Goal: Information Seeking & Learning: Learn about a topic

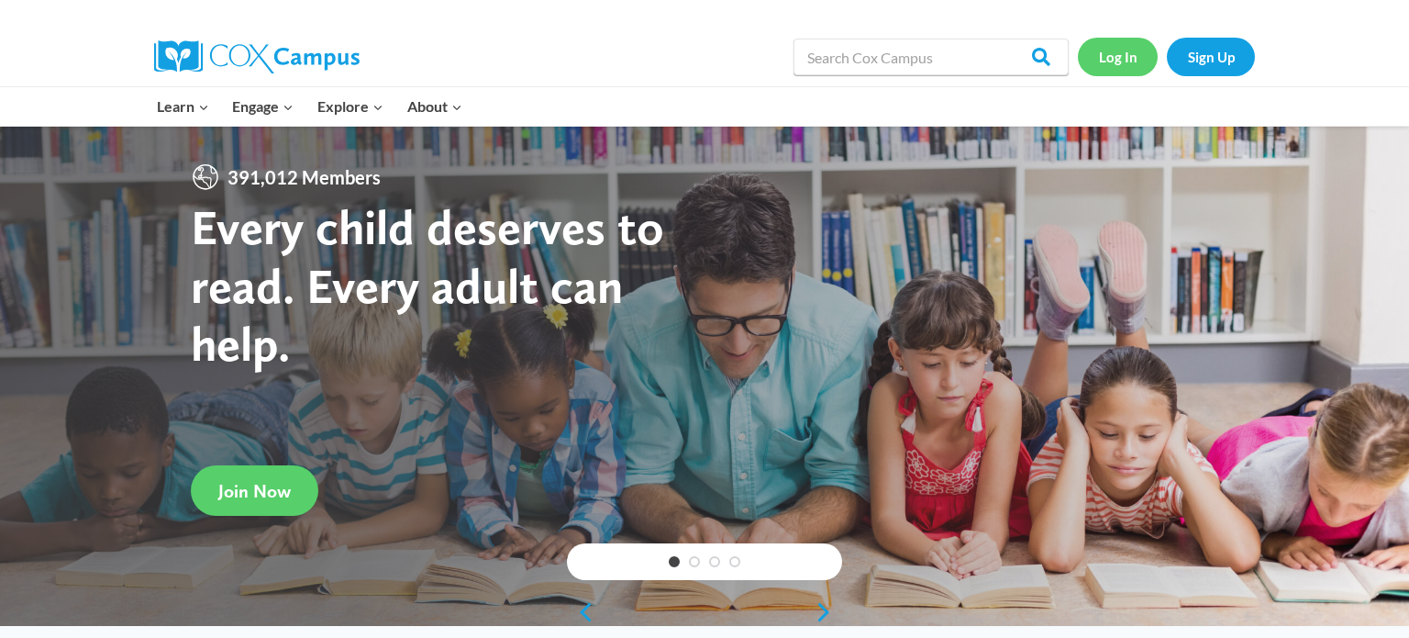
click at [1118, 50] on link "Log In" at bounding box center [1118, 57] width 80 height 38
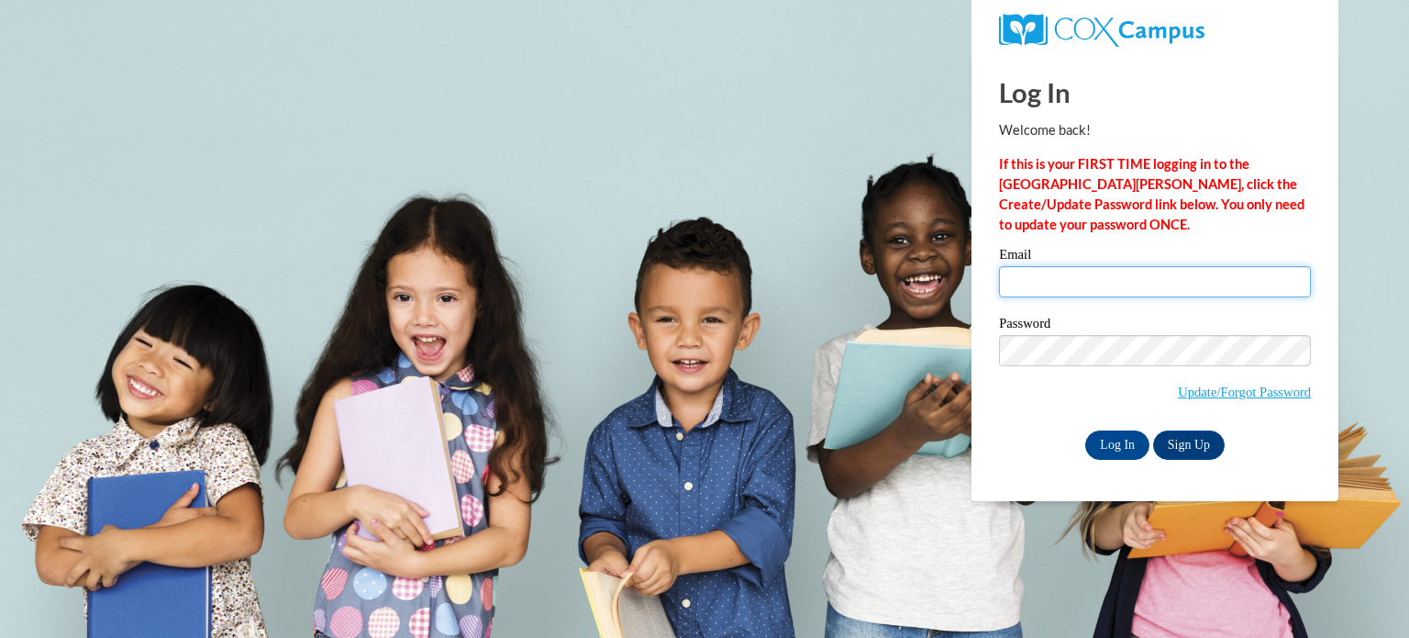
type input "montey@erinschool.org"
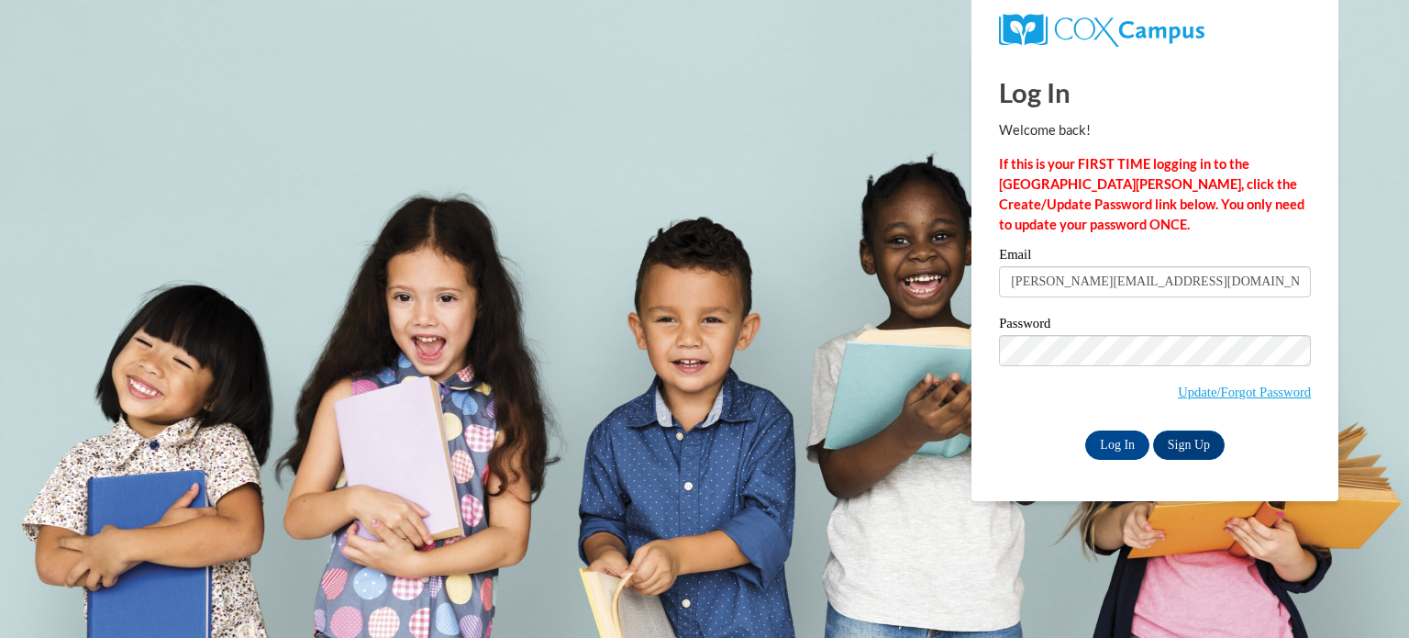
click at [1034, 281] on input "montey@erinschool.org" at bounding box center [1155, 281] width 312 height 31
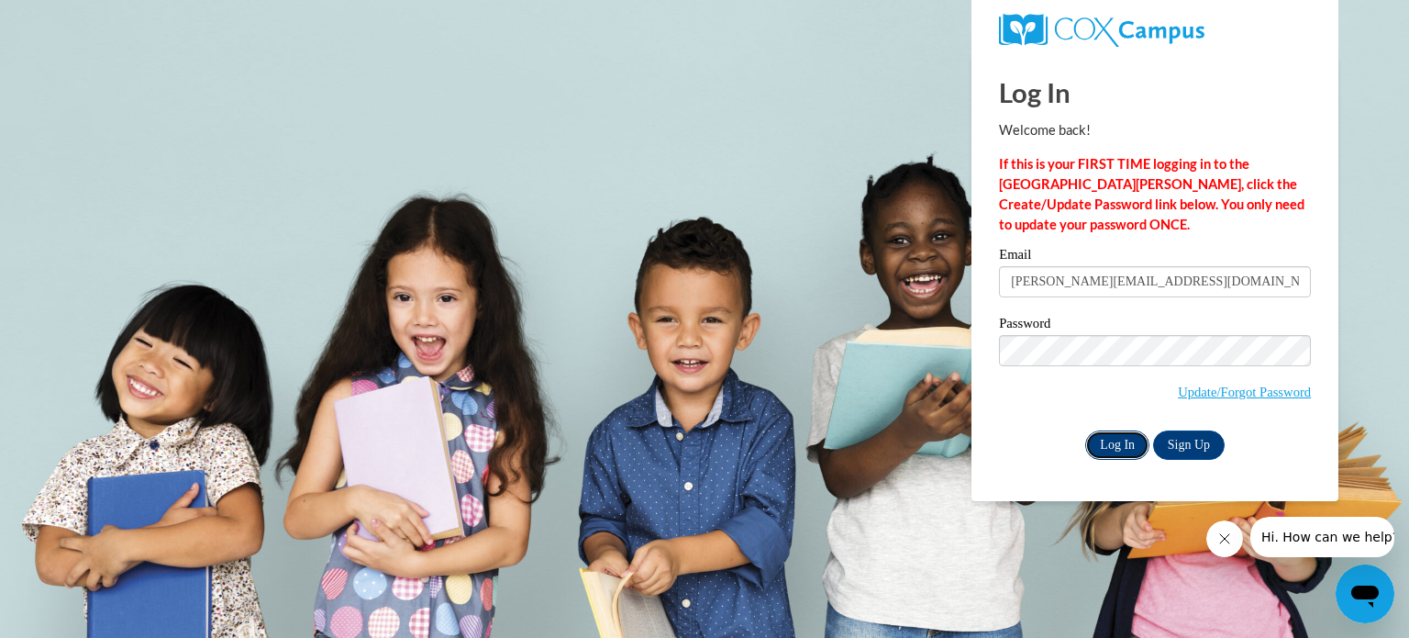
click at [1124, 447] on input "Log In" at bounding box center [1117, 444] width 64 height 29
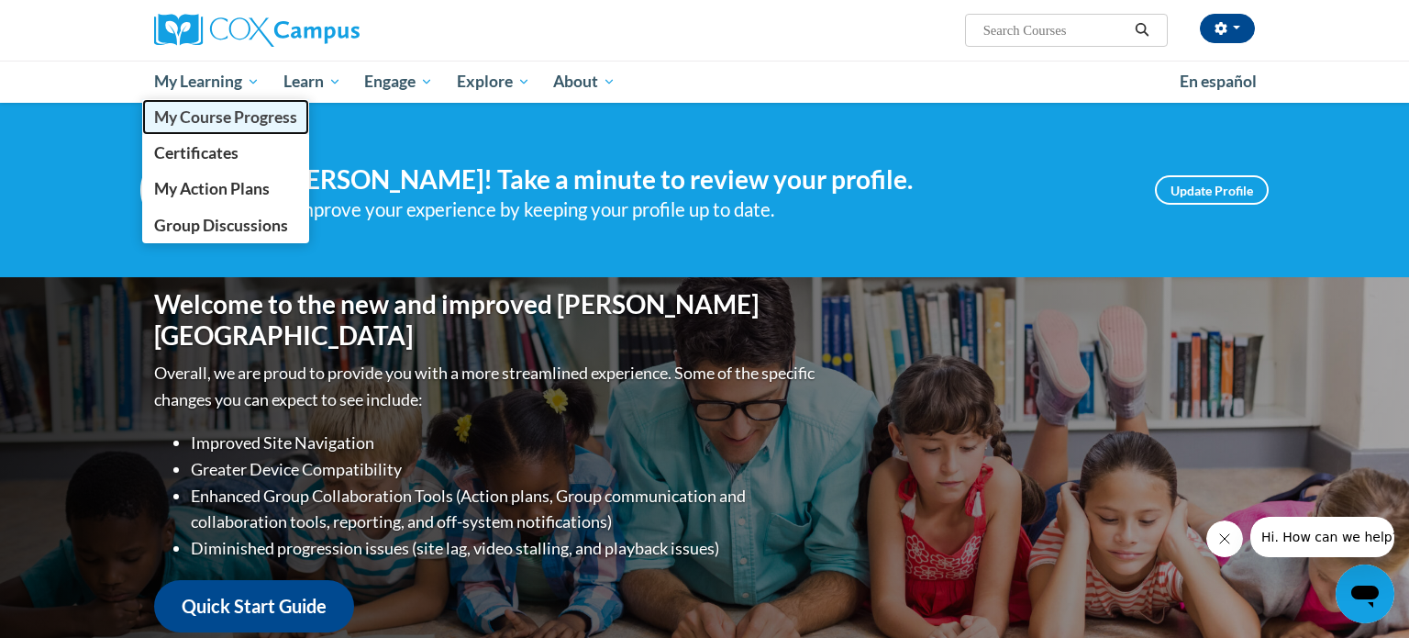
click at [255, 122] on span "My Course Progress" at bounding box center [225, 116] width 143 height 19
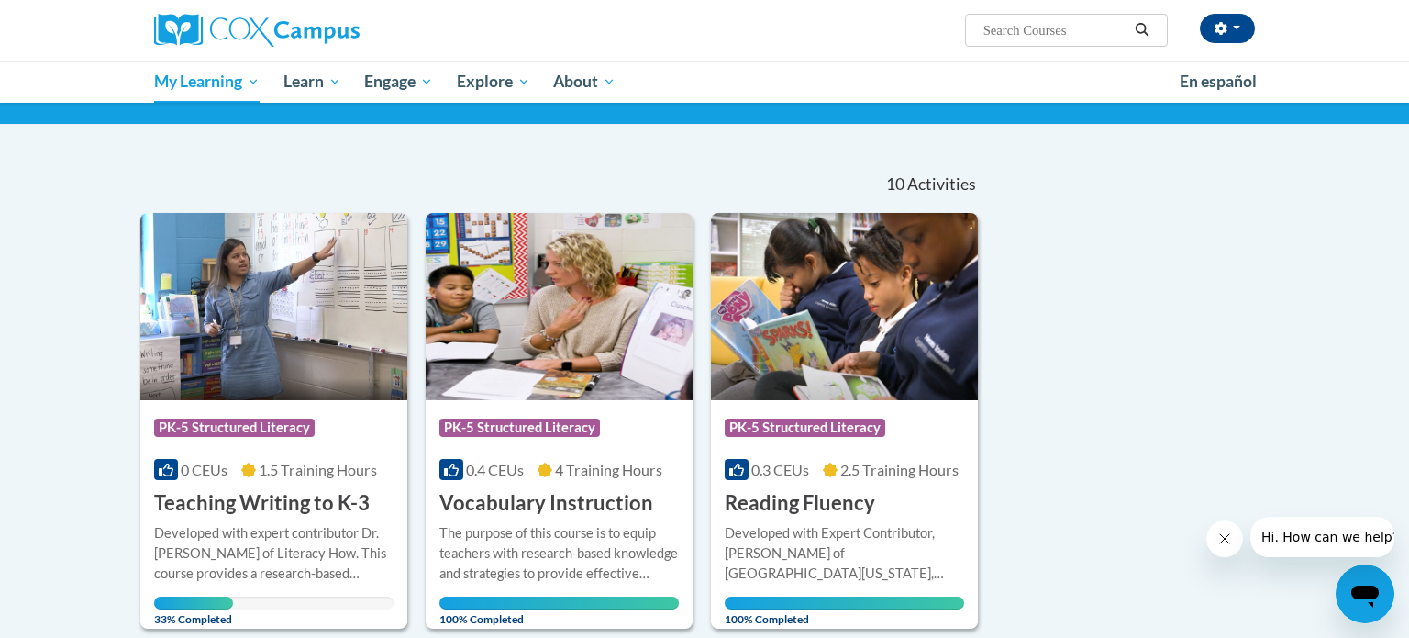
scroll to position [123, 0]
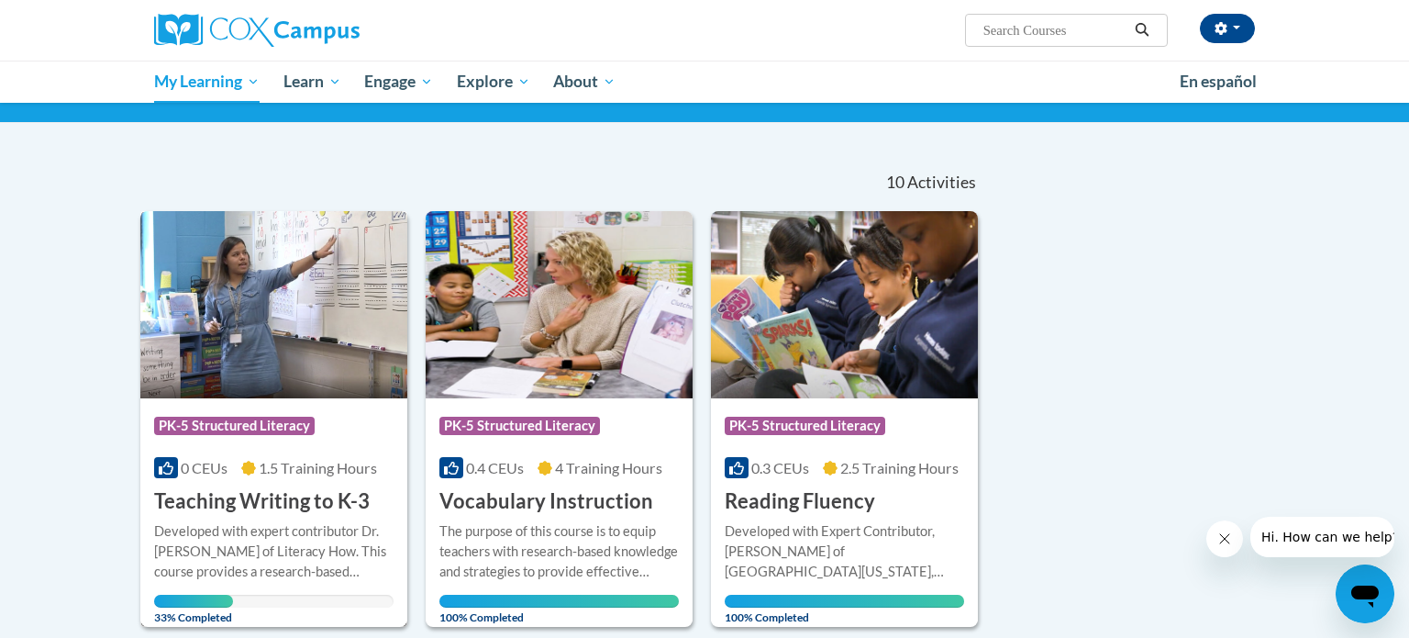
click at [272, 391] on img at bounding box center [273, 304] width 267 height 187
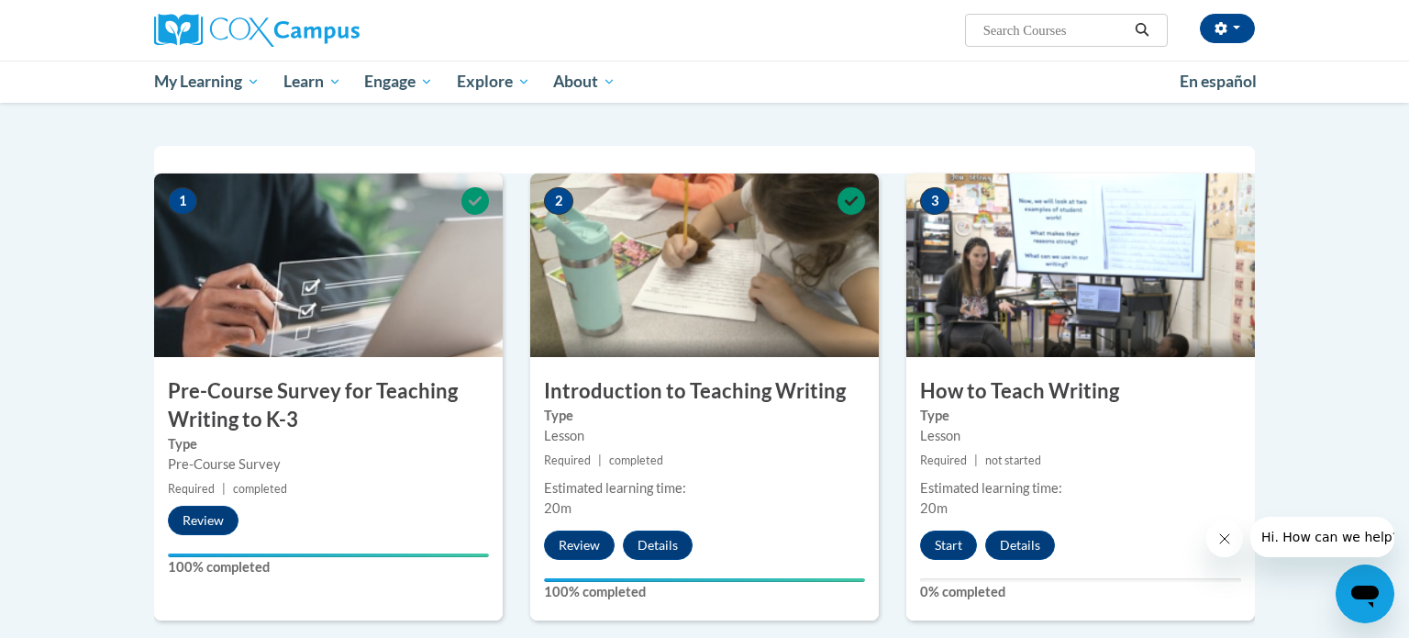
scroll to position [336, 0]
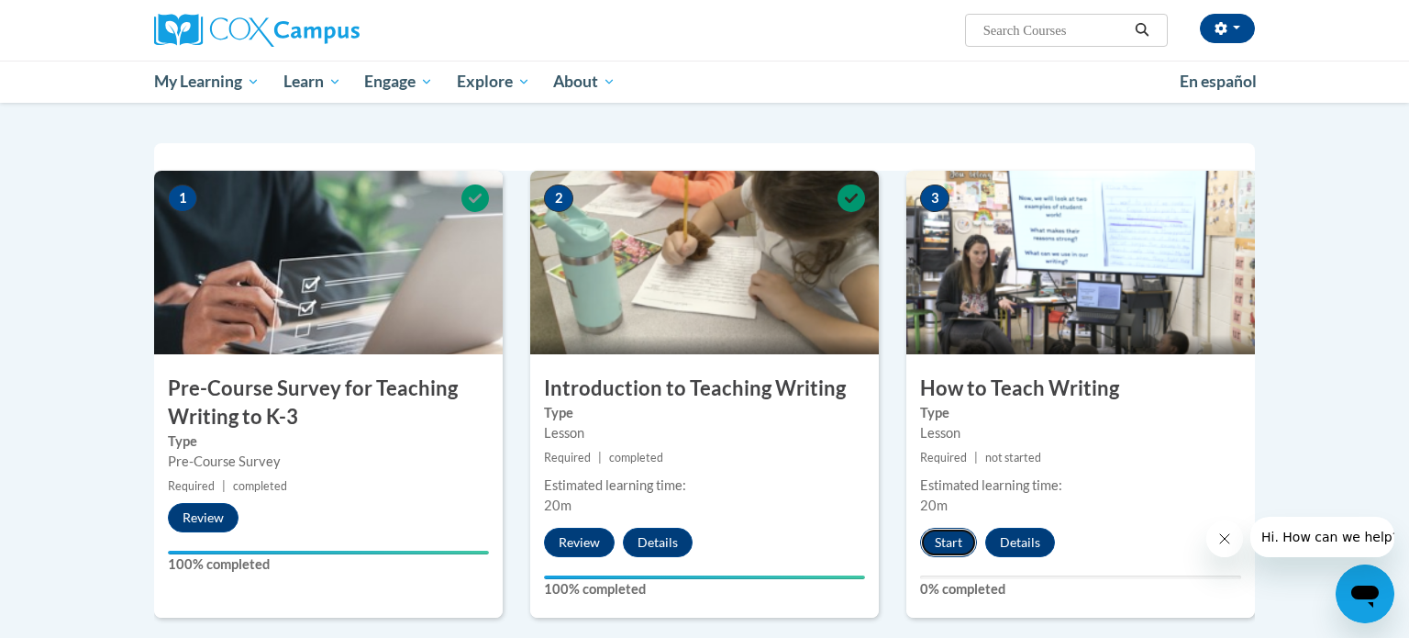
click at [950, 546] on button "Start" at bounding box center [948, 542] width 57 height 29
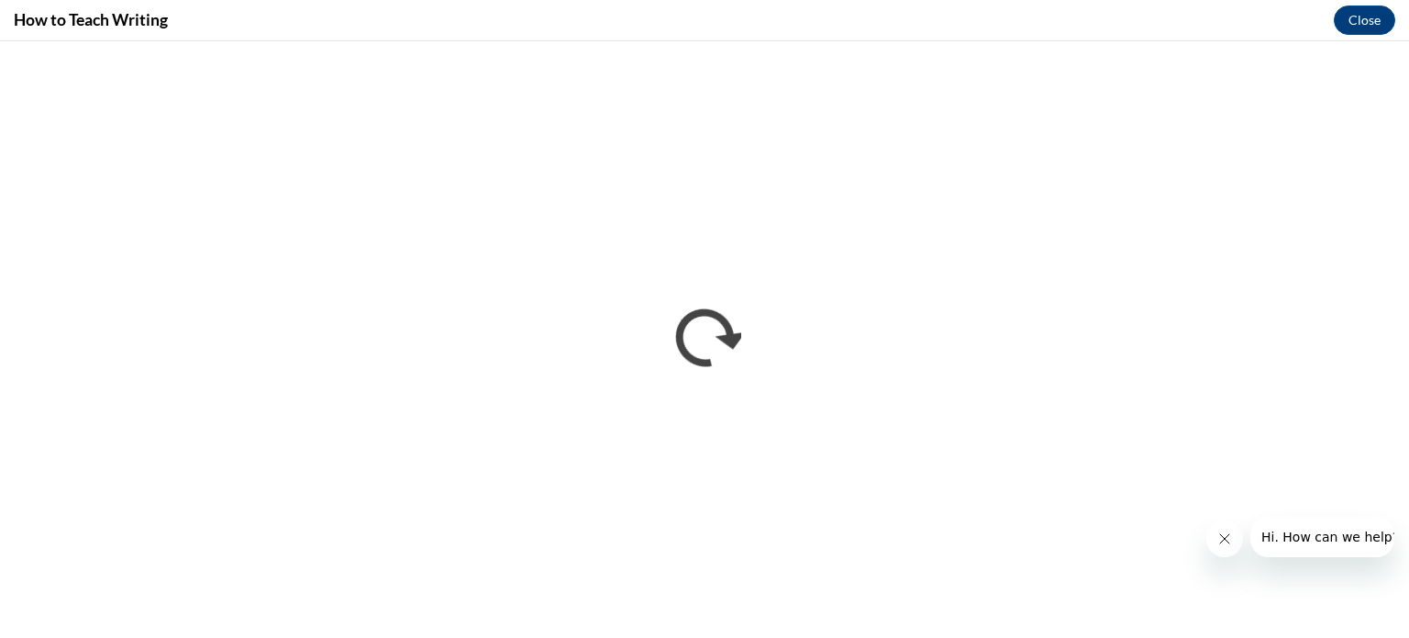
scroll to position [0, 0]
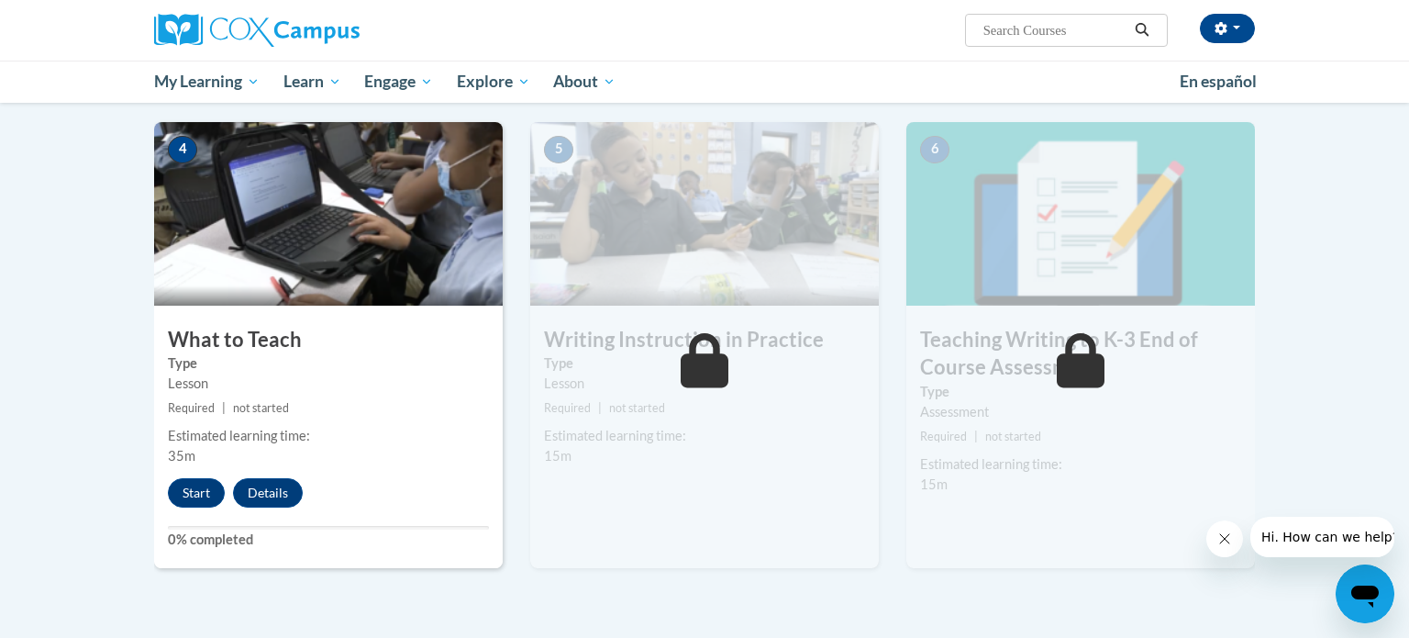
scroll to position [854, 0]
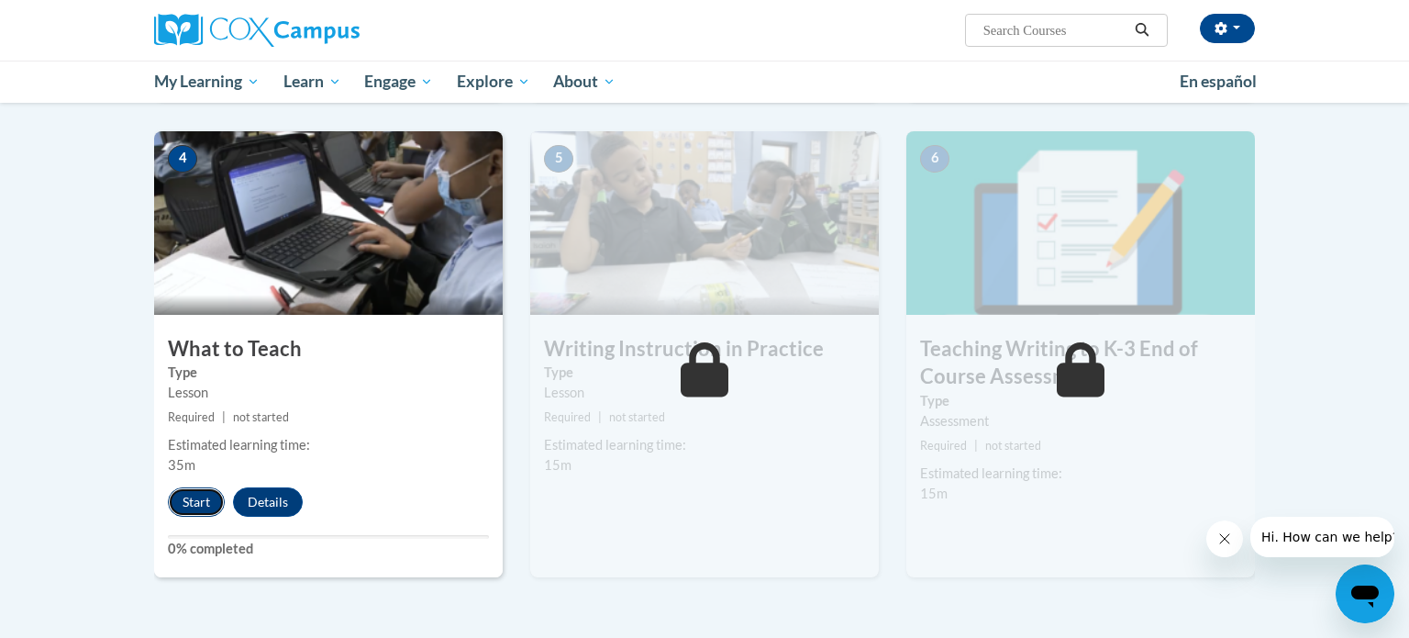
click at [195, 497] on button "Start" at bounding box center [196, 501] width 57 height 29
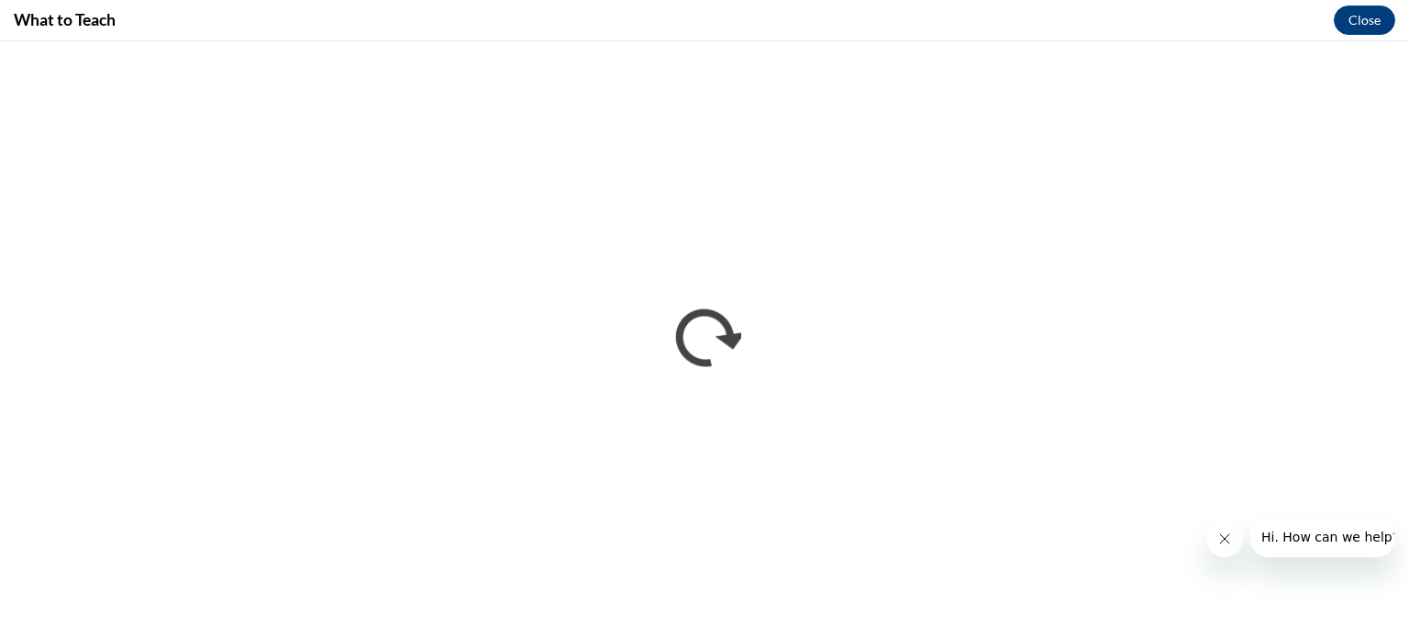
scroll to position [0, 0]
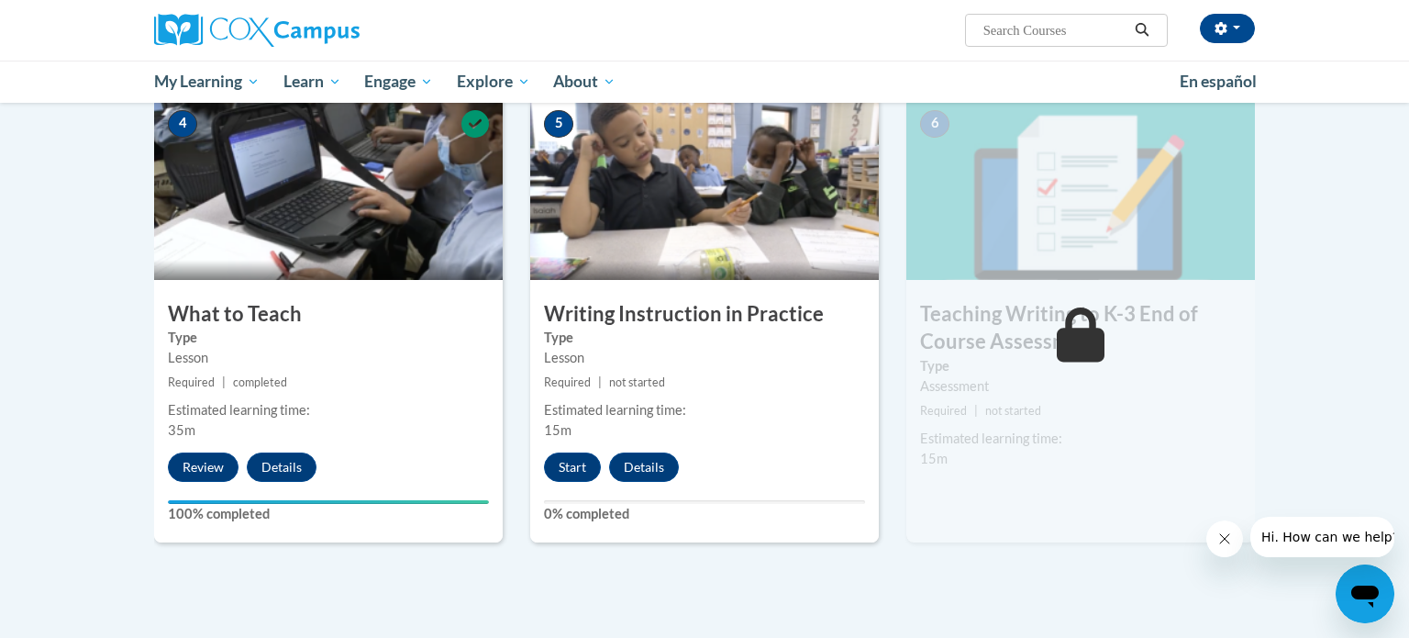
scroll to position [899, 0]
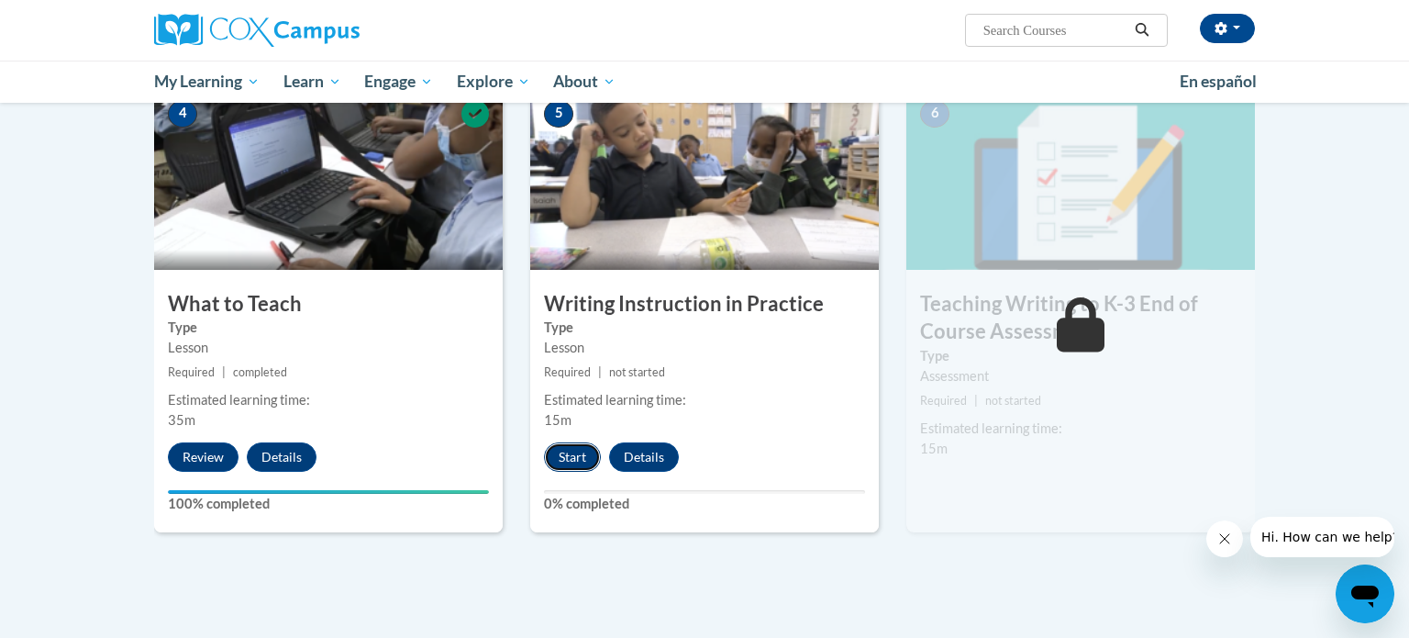
click at [579, 463] on button "Start" at bounding box center [572, 456] width 57 height 29
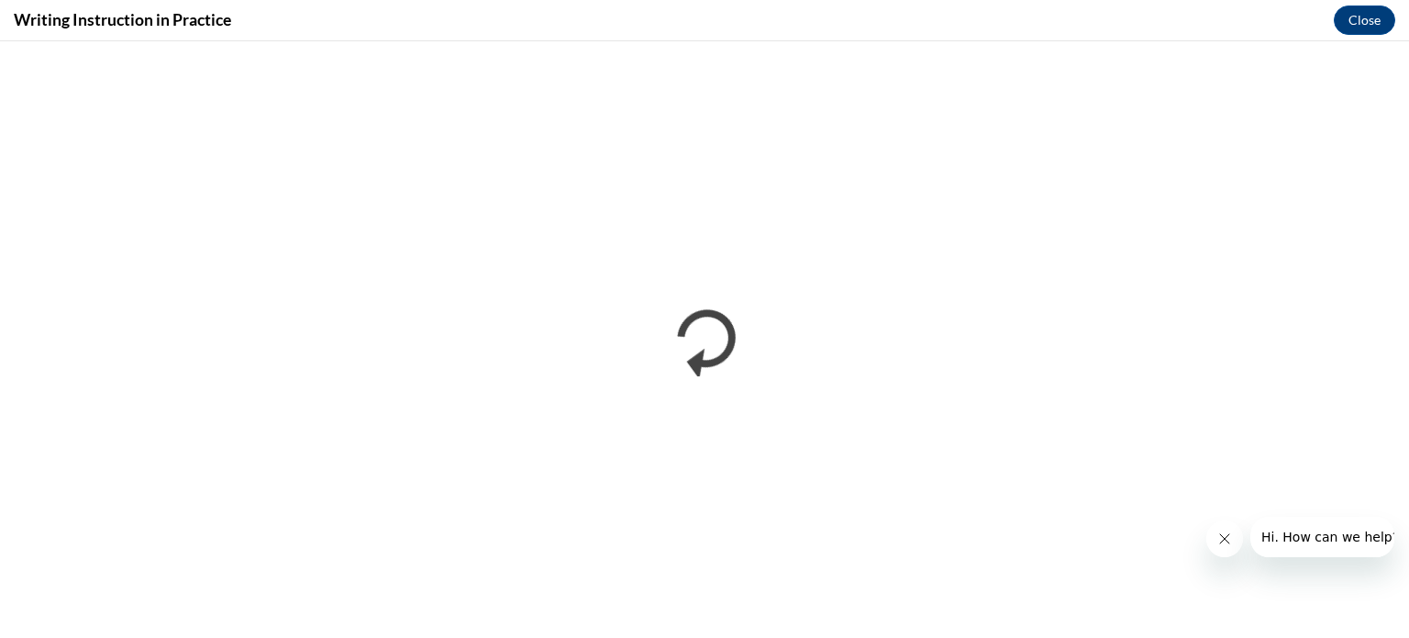
scroll to position [0, 0]
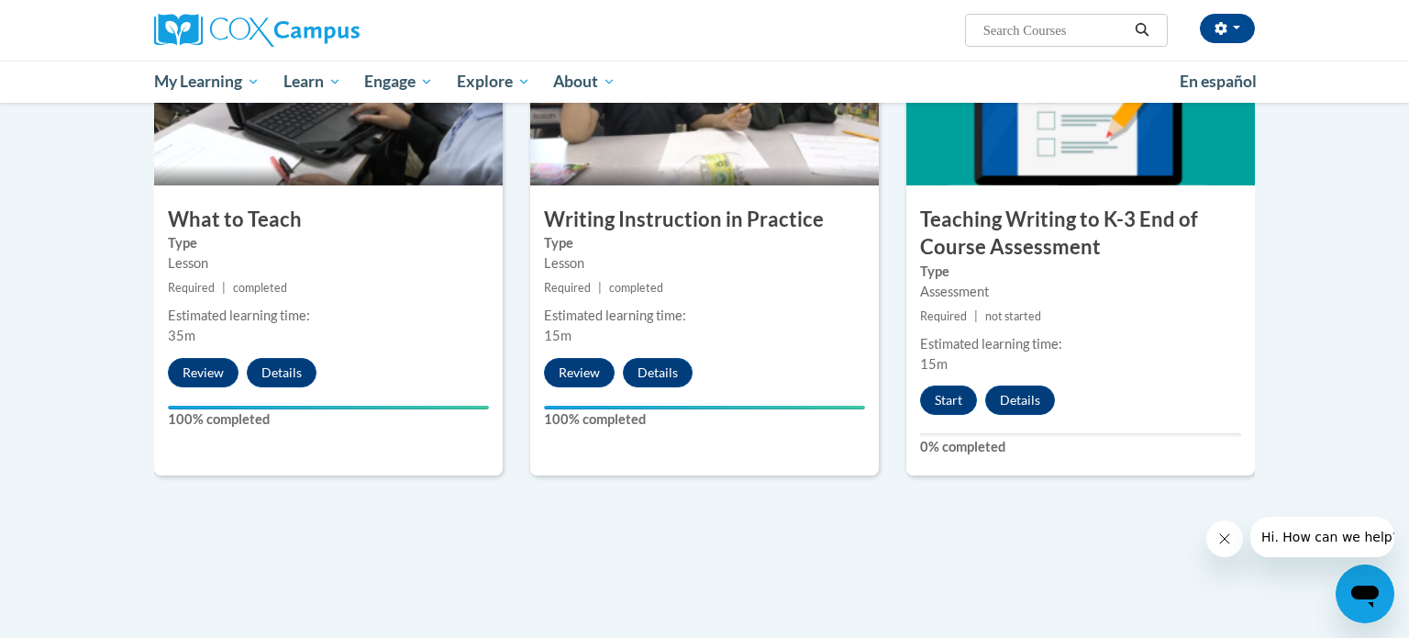
scroll to position [989, 0]
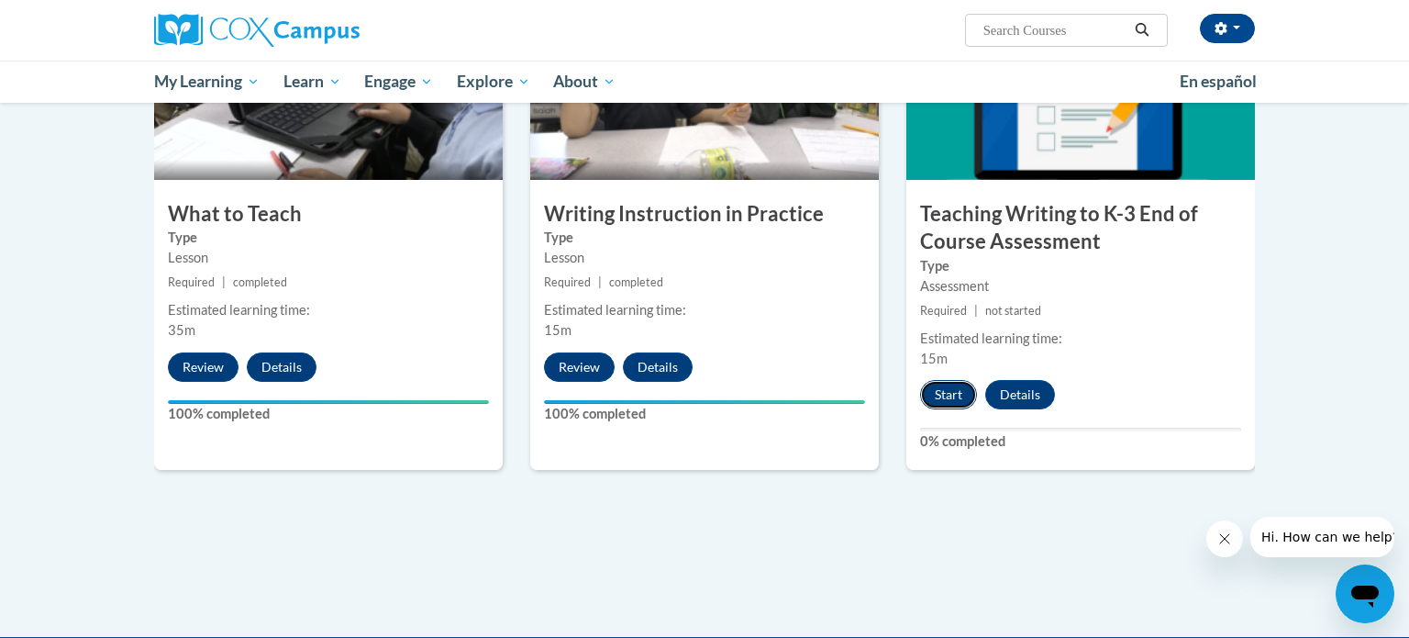
click at [951, 400] on button "Start" at bounding box center [948, 394] width 57 height 29
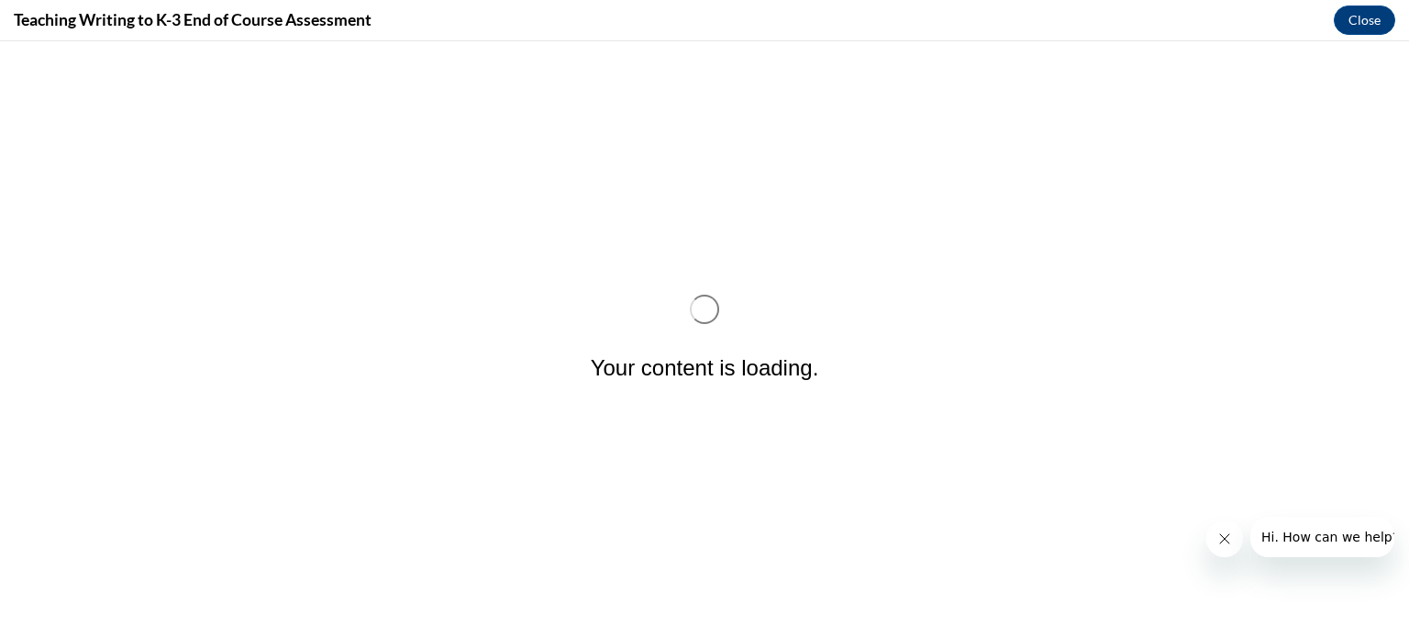
scroll to position [0, 0]
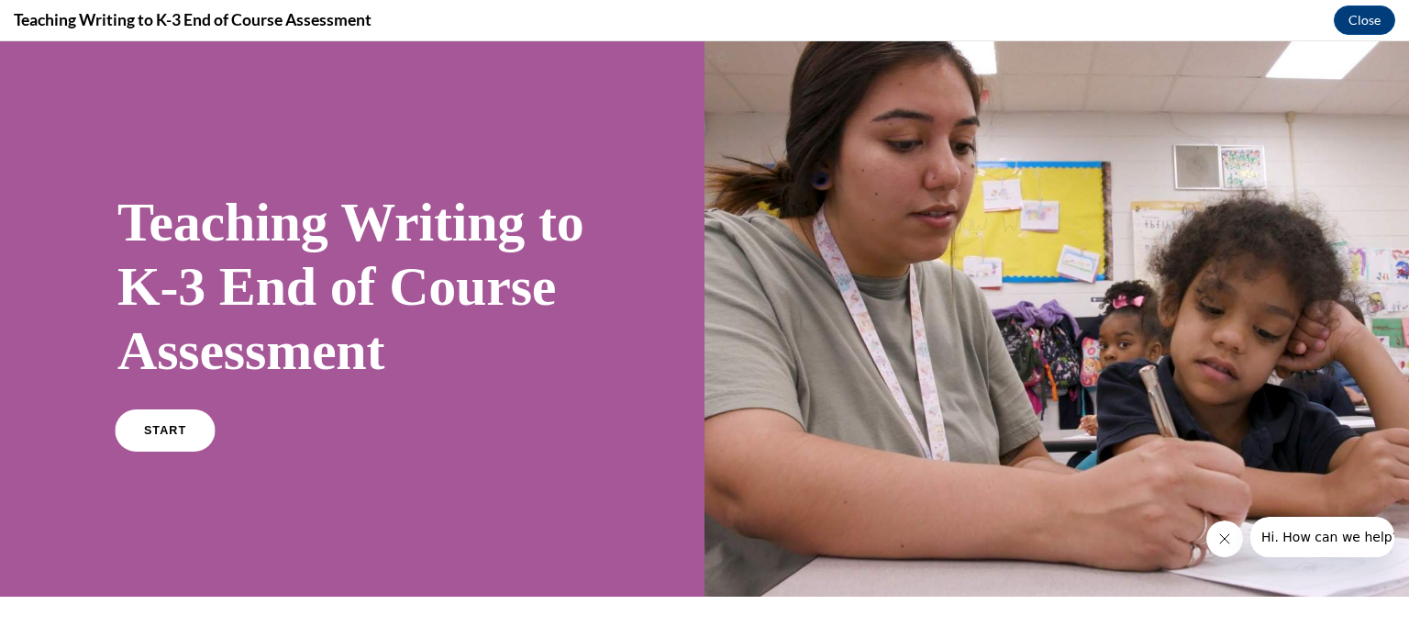
click at [150, 438] on span "START" at bounding box center [165, 431] width 42 height 14
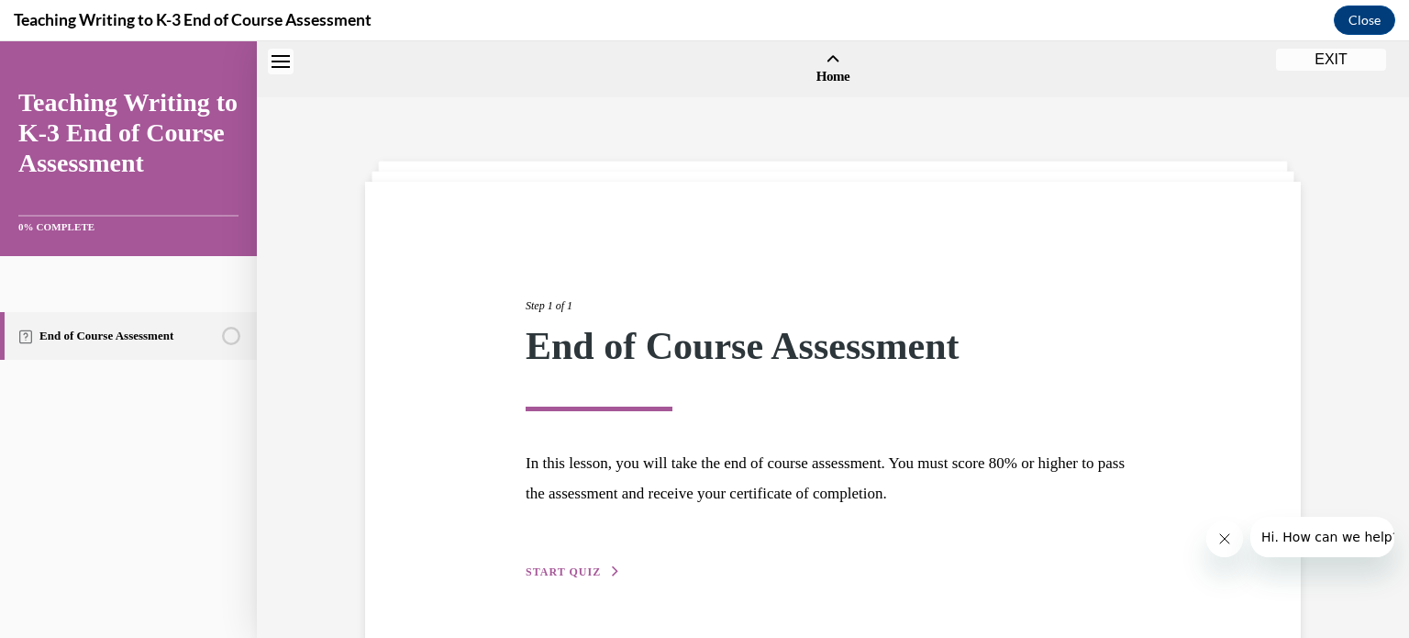
scroll to position [57, 0]
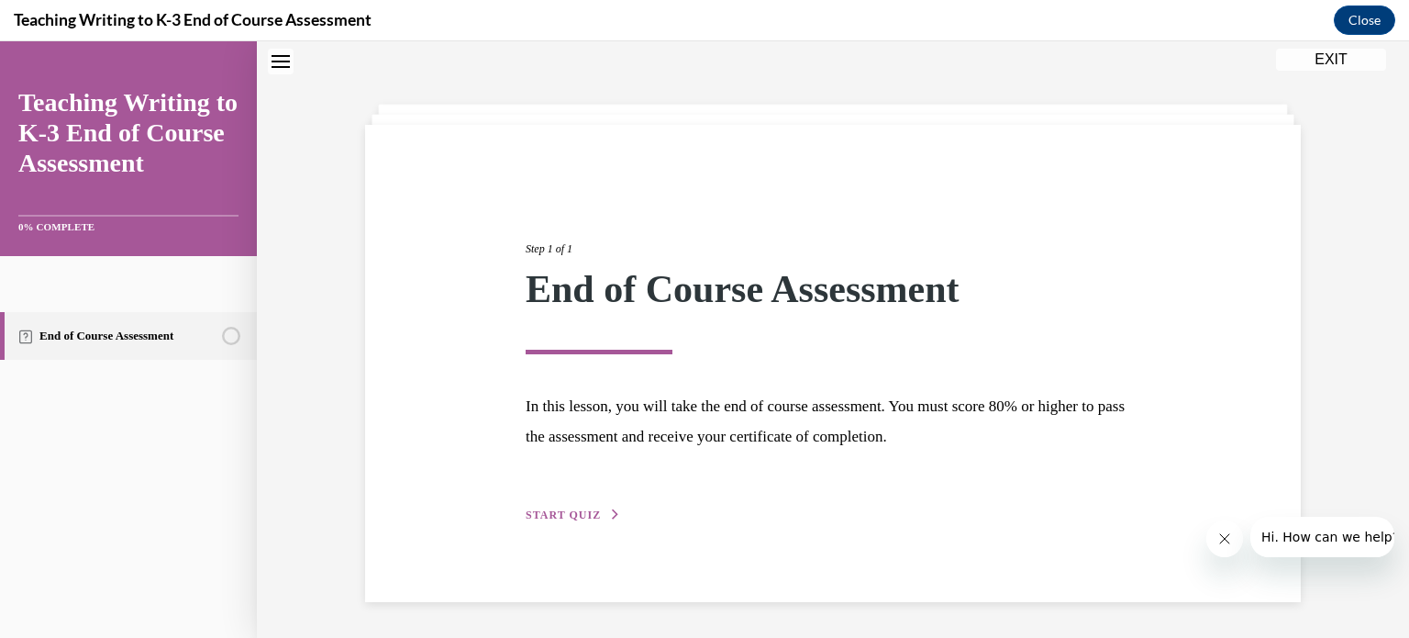
click at [542, 519] on button "START QUIZ" at bounding box center [573, 514] width 95 height 17
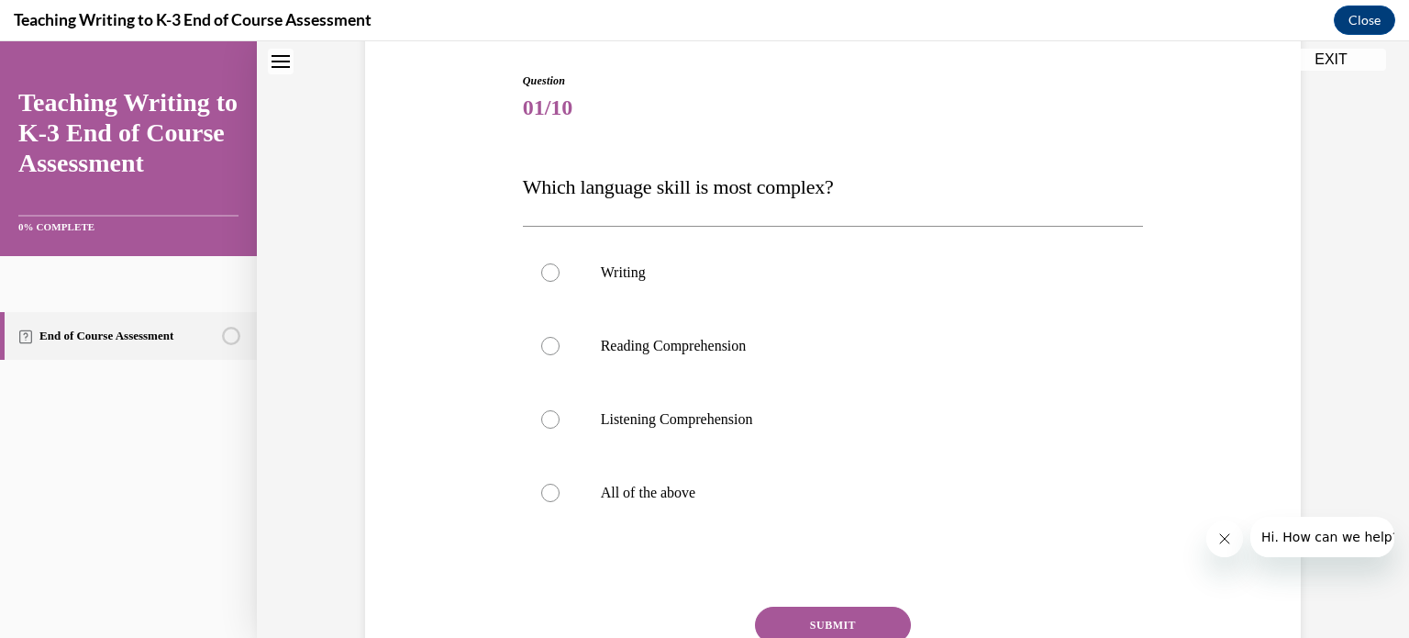
scroll to position [182, 0]
click at [584, 284] on label "Writing" at bounding box center [833, 273] width 621 height 73
click at [560, 283] on input "Writing" at bounding box center [550, 273] width 18 height 18
radio input "true"
click at [864, 623] on button "SUBMIT" at bounding box center [833, 625] width 156 height 37
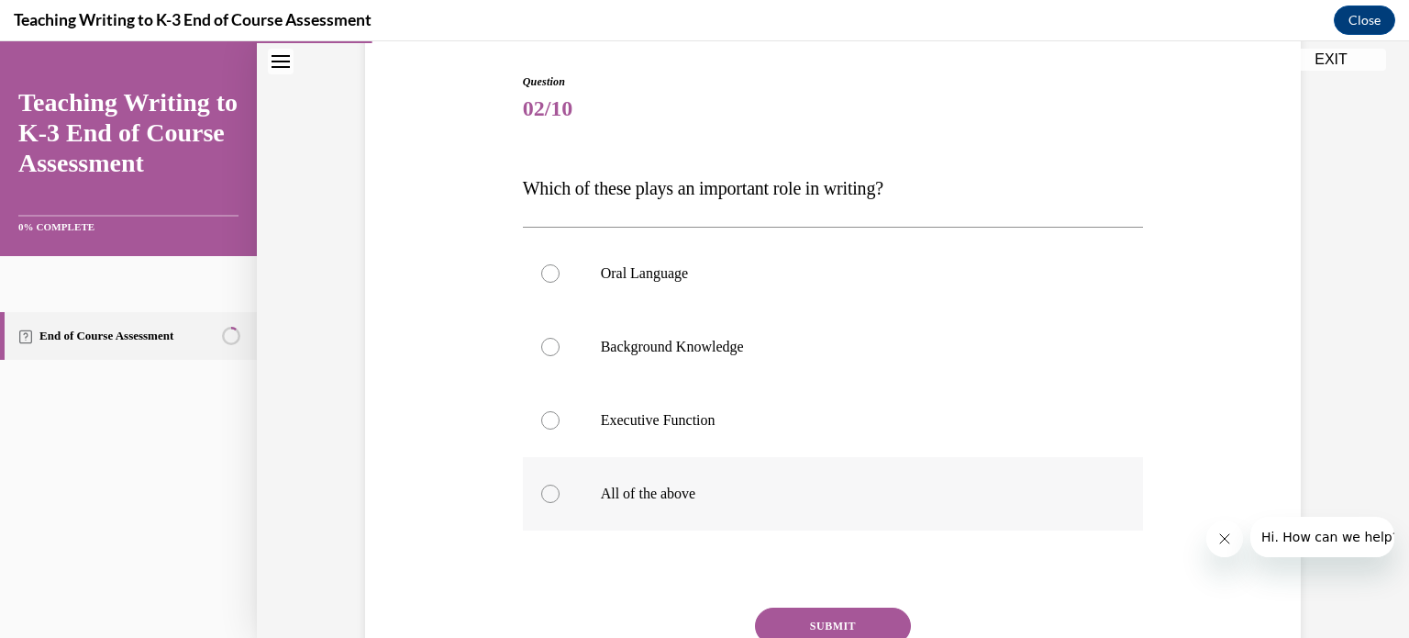
click at [773, 483] on label "All of the above" at bounding box center [833, 493] width 621 height 73
click at [560, 484] on input "All of the above" at bounding box center [550, 493] width 18 height 18
radio input "true"
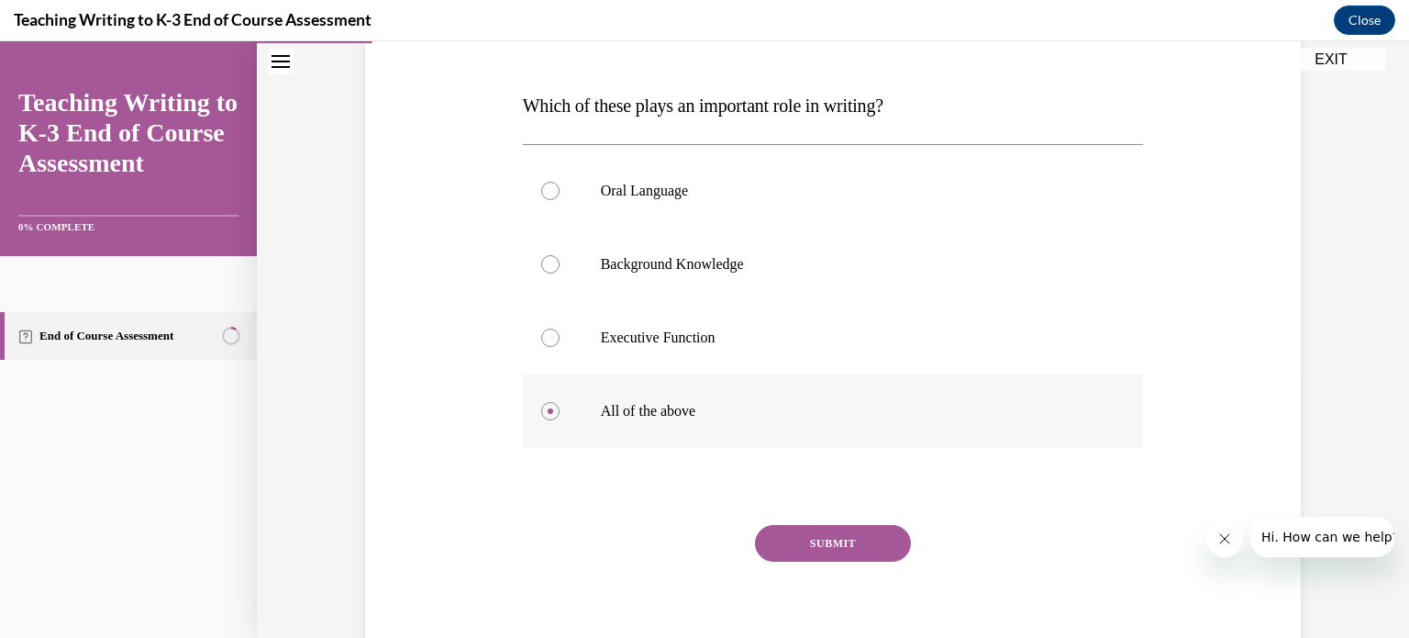
scroll to position [266, 0]
click at [803, 534] on button "SUBMIT" at bounding box center [833, 541] width 156 height 37
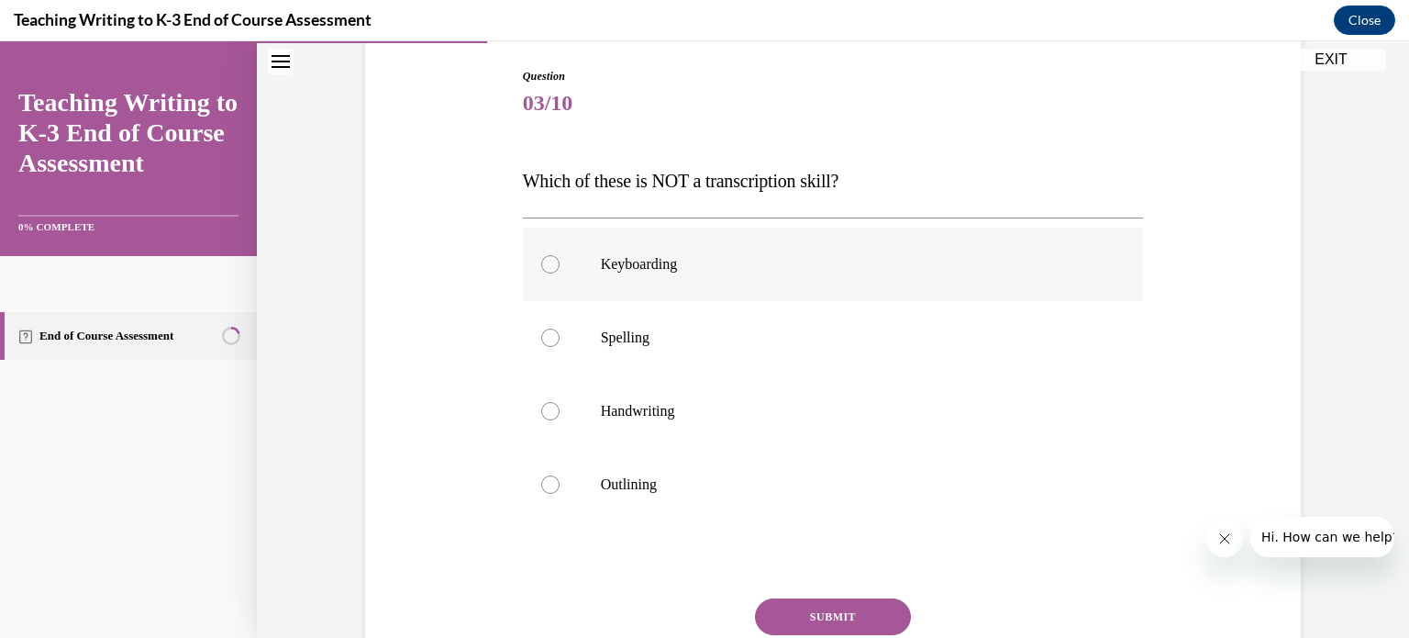
scroll to position [188, 0]
click at [770, 466] on label "Outlining" at bounding box center [833, 483] width 621 height 73
click at [560, 474] on input "Outlining" at bounding box center [550, 483] width 18 height 18
radio input "true"
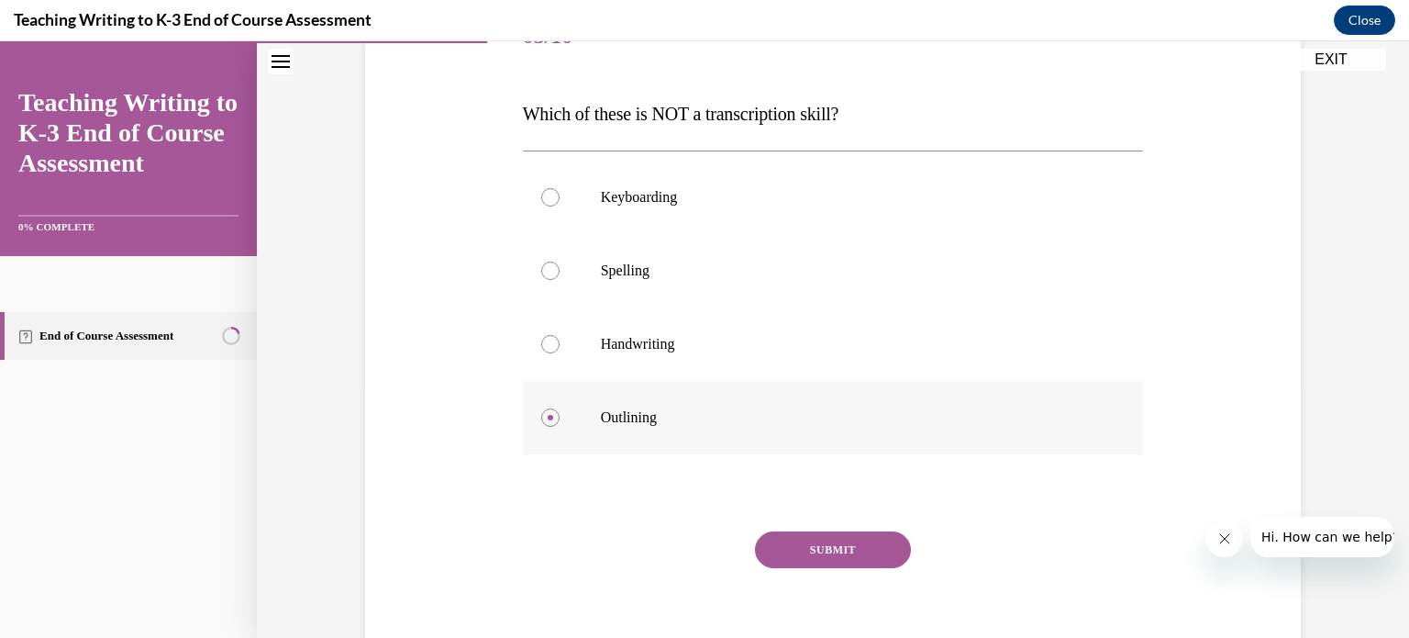
scroll to position [260, 0]
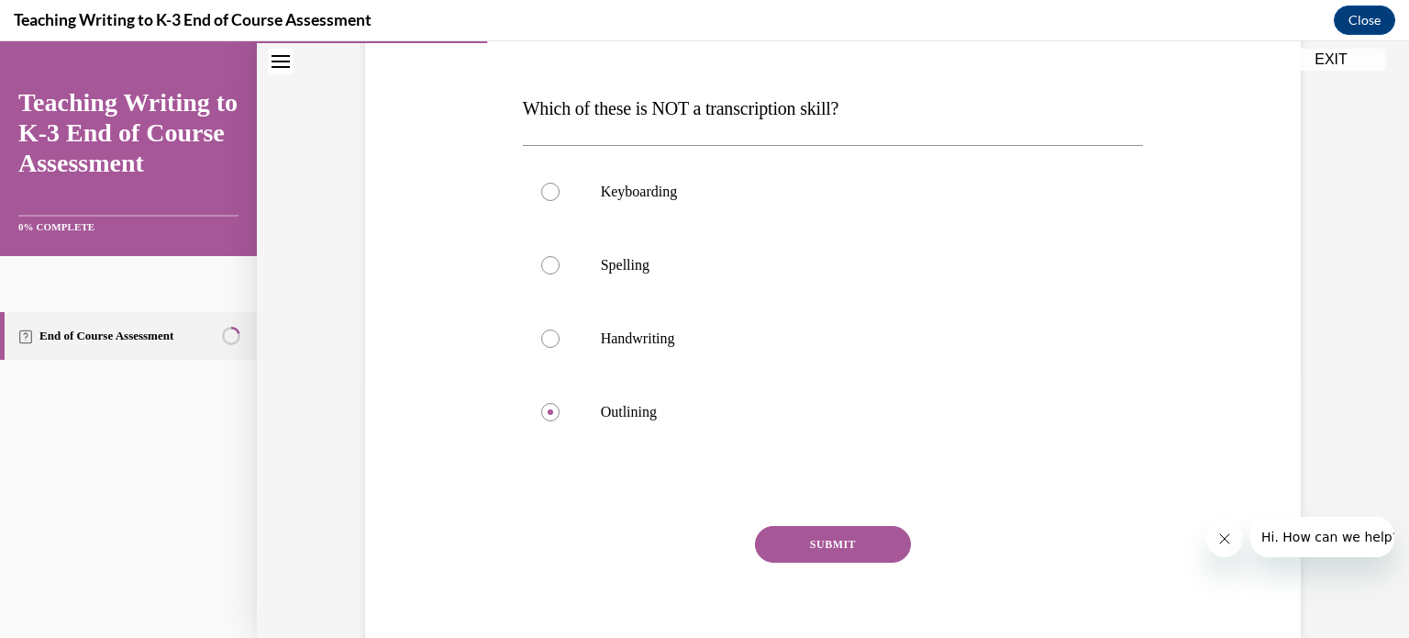
click at [804, 539] on button "SUBMIT" at bounding box center [833, 544] width 156 height 37
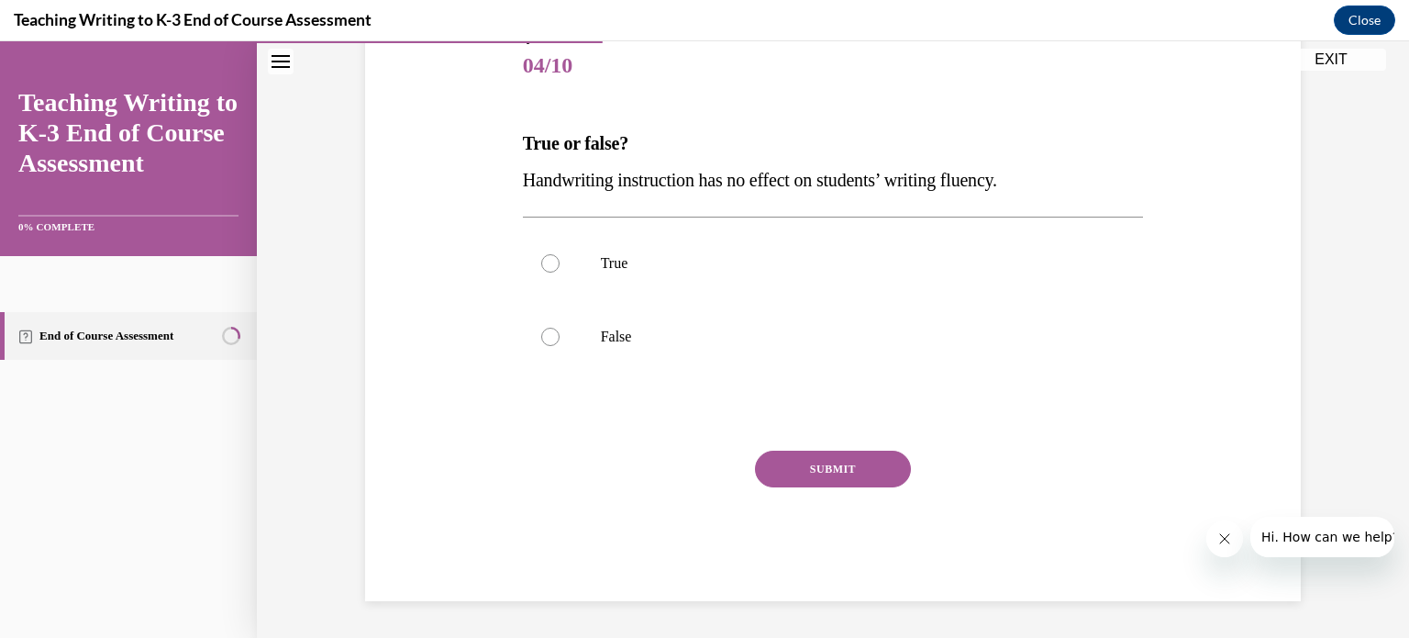
scroll to position [203, 0]
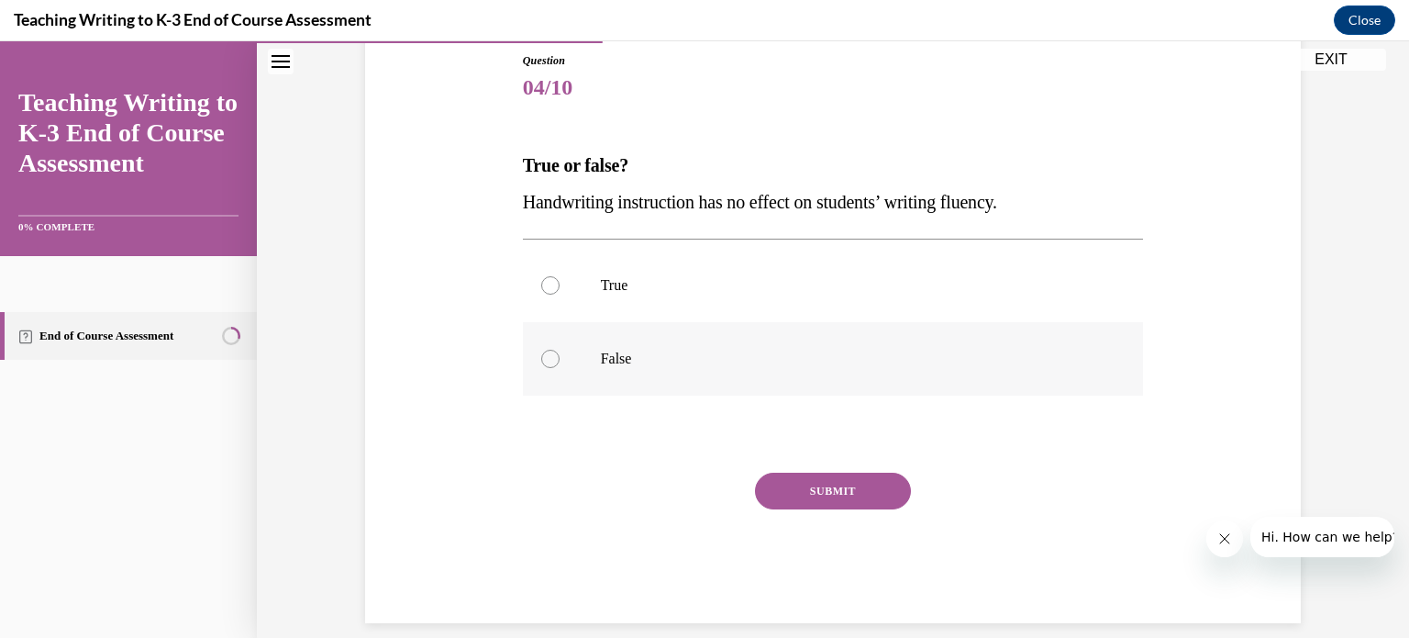
click at [710, 352] on p "False" at bounding box center [849, 359] width 497 height 18
click at [560, 352] on input "False" at bounding box center [550, 359] width 18 height 18
radio input "true"
click at [800, 497] on button "SUBMIT" at bounding box center [833, 491] width 156 height 37
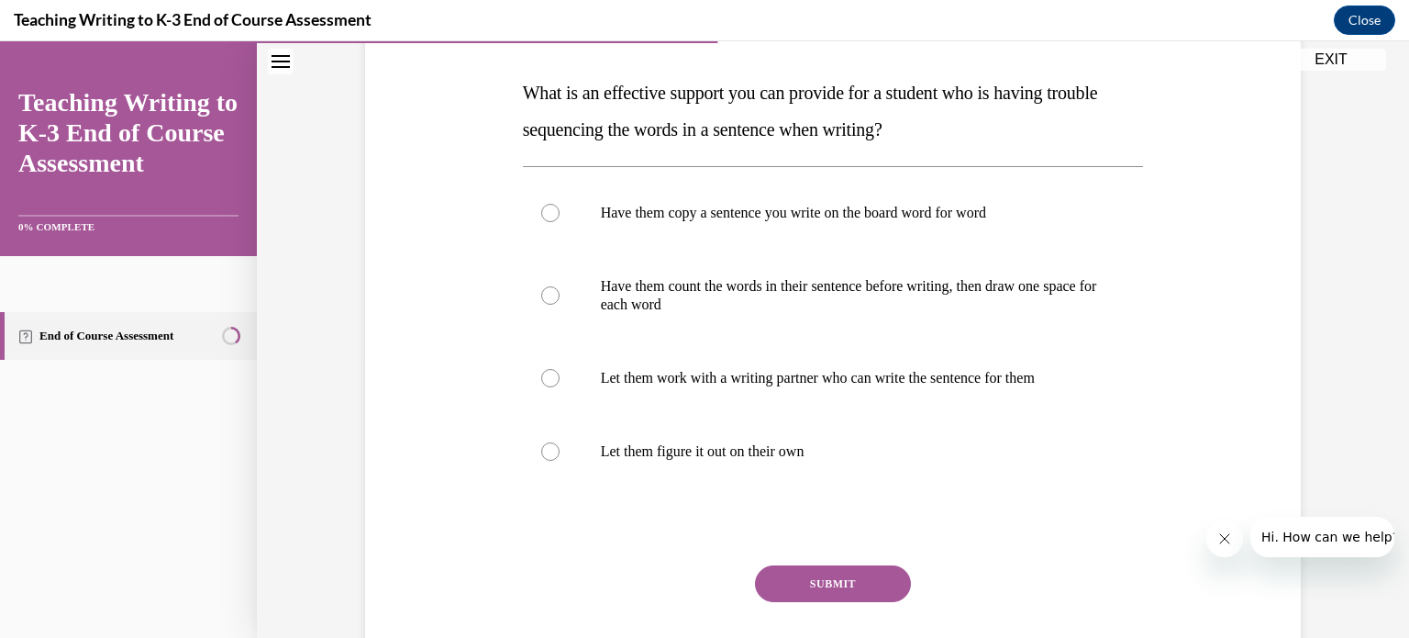
scroll to position [279, 0]
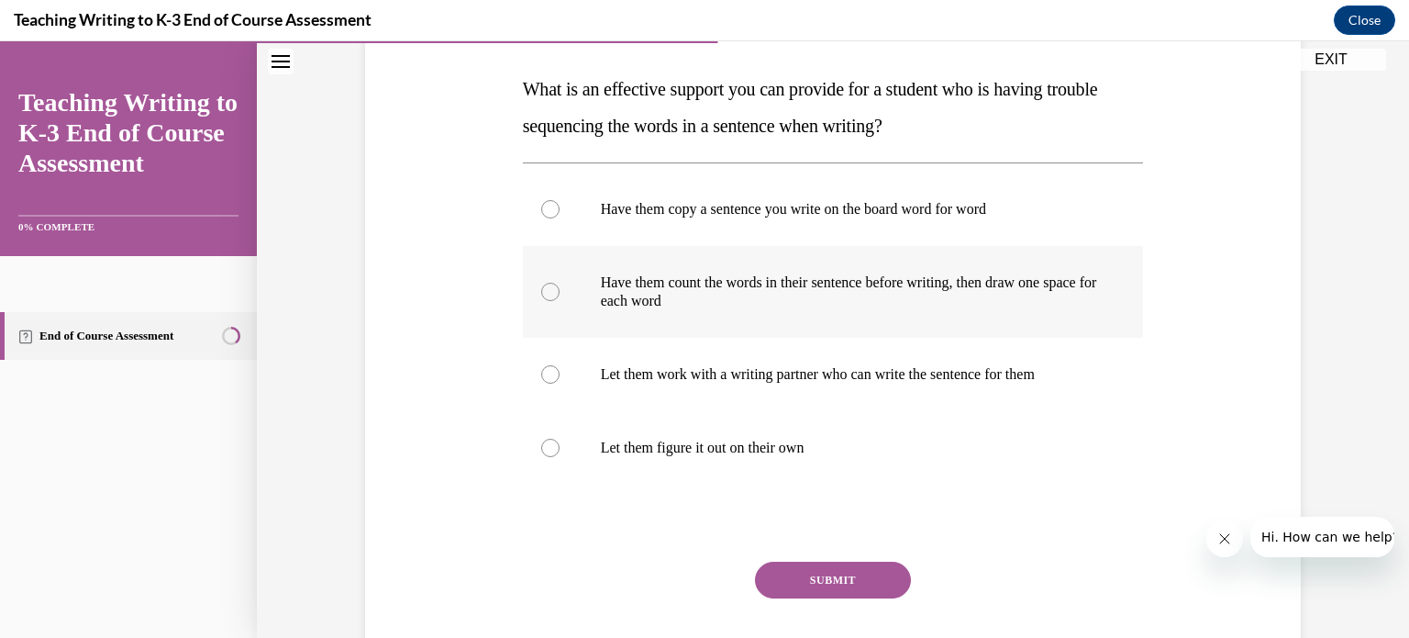
click at [727, 269] on label "Have them count the words in their sentence before writing, then draw one space…" at bounding box center [833, 292] width 621 height 92
click at [560, 283] on input "Have them count the words in their sentence before writing, then draw one space…" at bounding box center [550, 292] width 18 height 18
radio input "true"
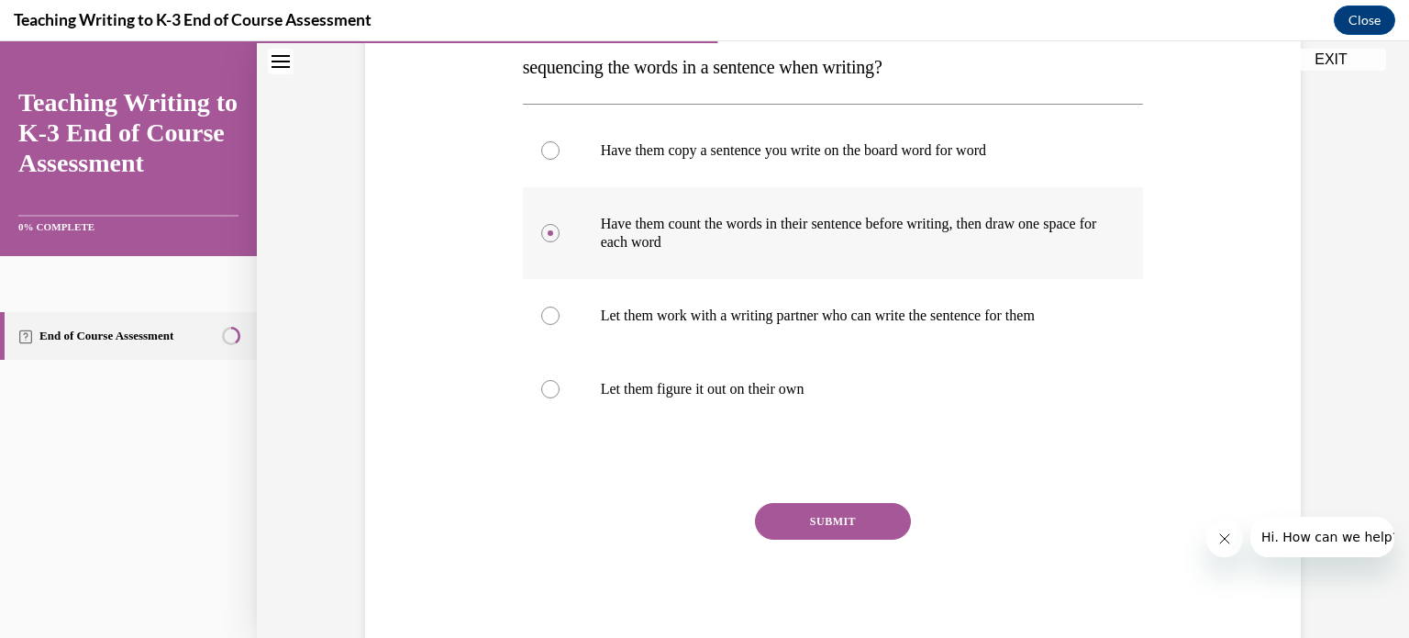
scroll to position [343, 0]
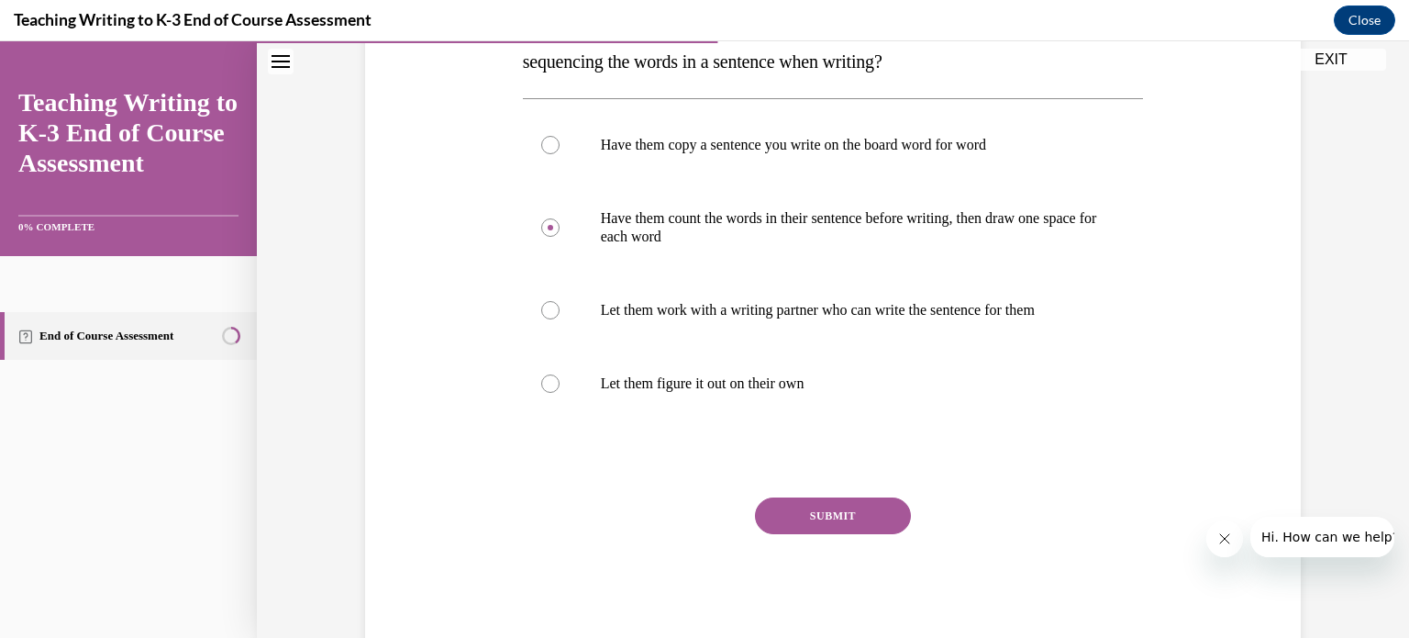
click at [819, 511] on button "SUBMIT" at bounding box center [833, 515] width 156 height 37
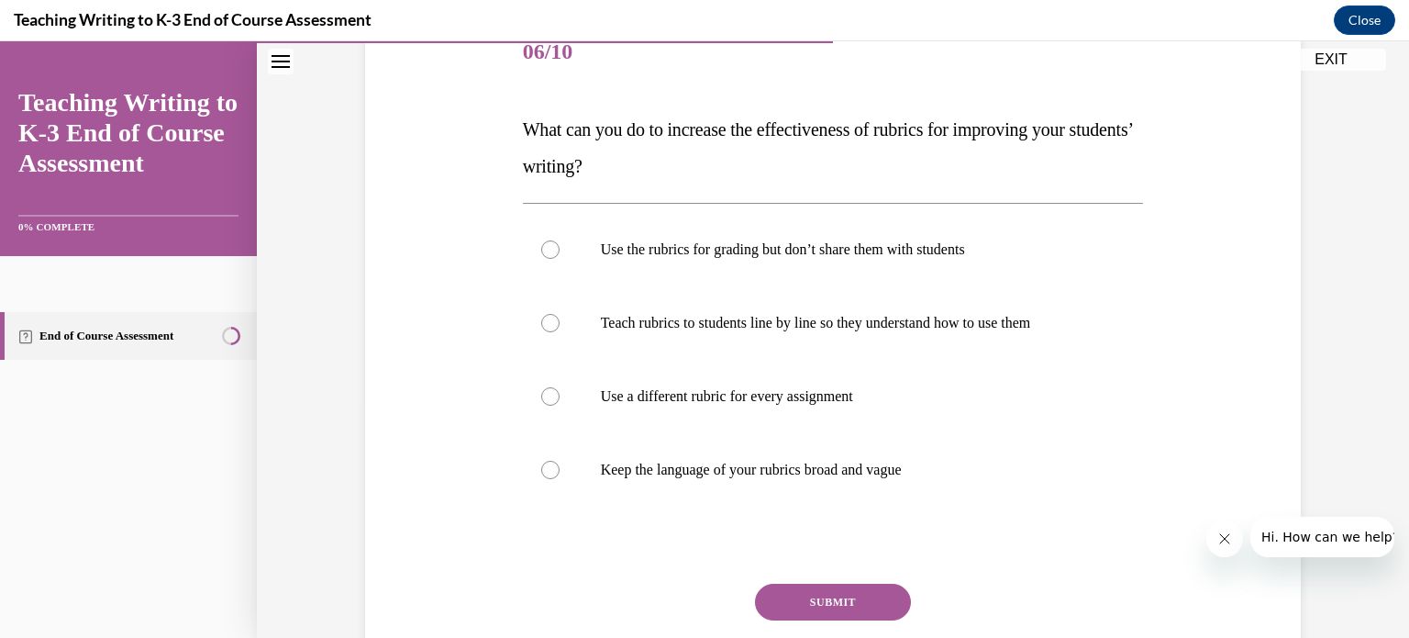
scroll to position [253, 0]
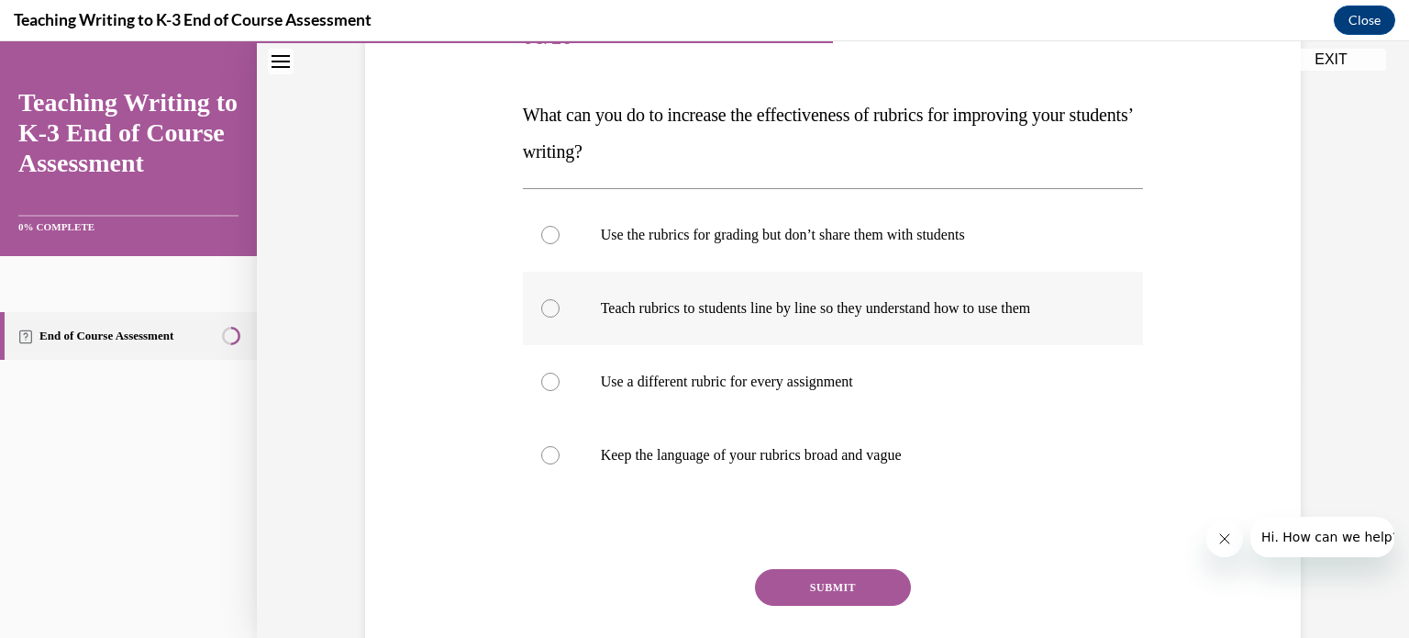
click at [673, 303] on p "Teach rubrics to students line by line so they understand how to use them" at bounding box center [849, 308] width 497 height 18
click at [560, 303] on input "Teach rubrics to students line by line so they understand how to use them" at bounding box center [550, 308] width 18 height 18
radio input "true"
click at [838, 587] on button "SUBMIT" at bounding box center [833, 587] width 156 height 37
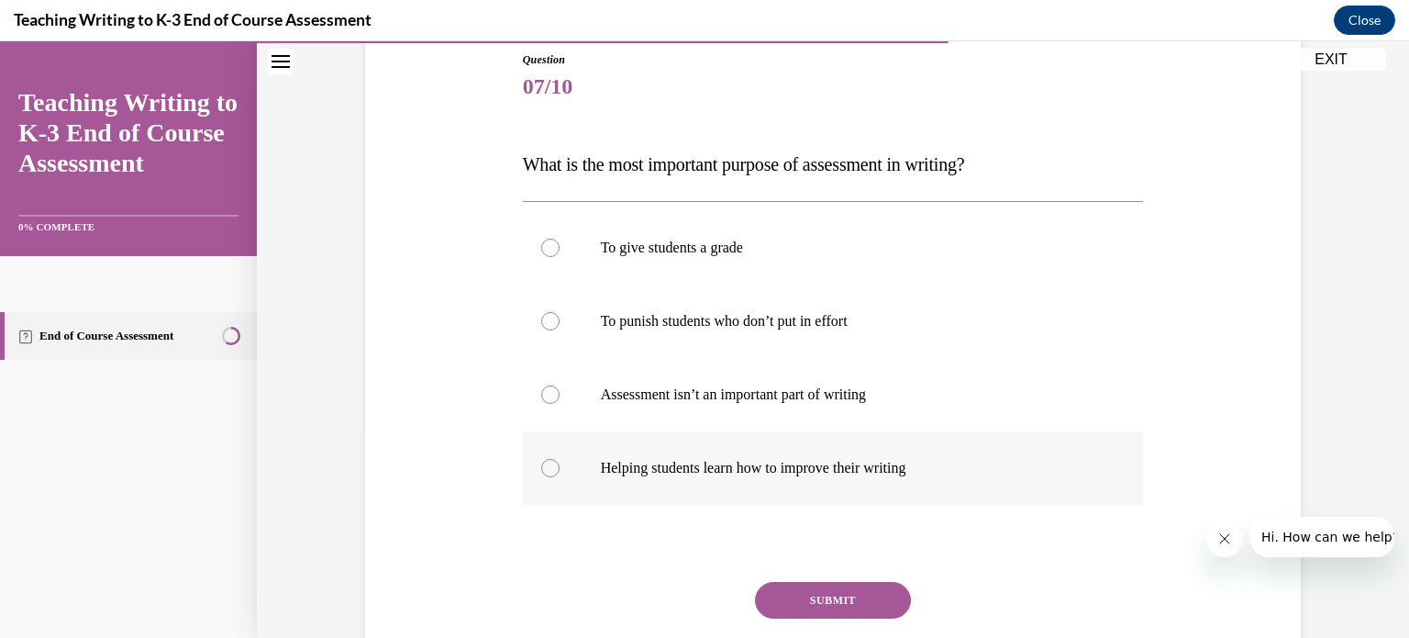
click at [761, 474] on p "Helping students learn how to improve their writing" at bounding box center [849, 468] width 497 height 18
click at [560, 474] on input "Helping students learn how to improve their writing" at bounding box center [550, 468] width 18 height 18
radio input "true"
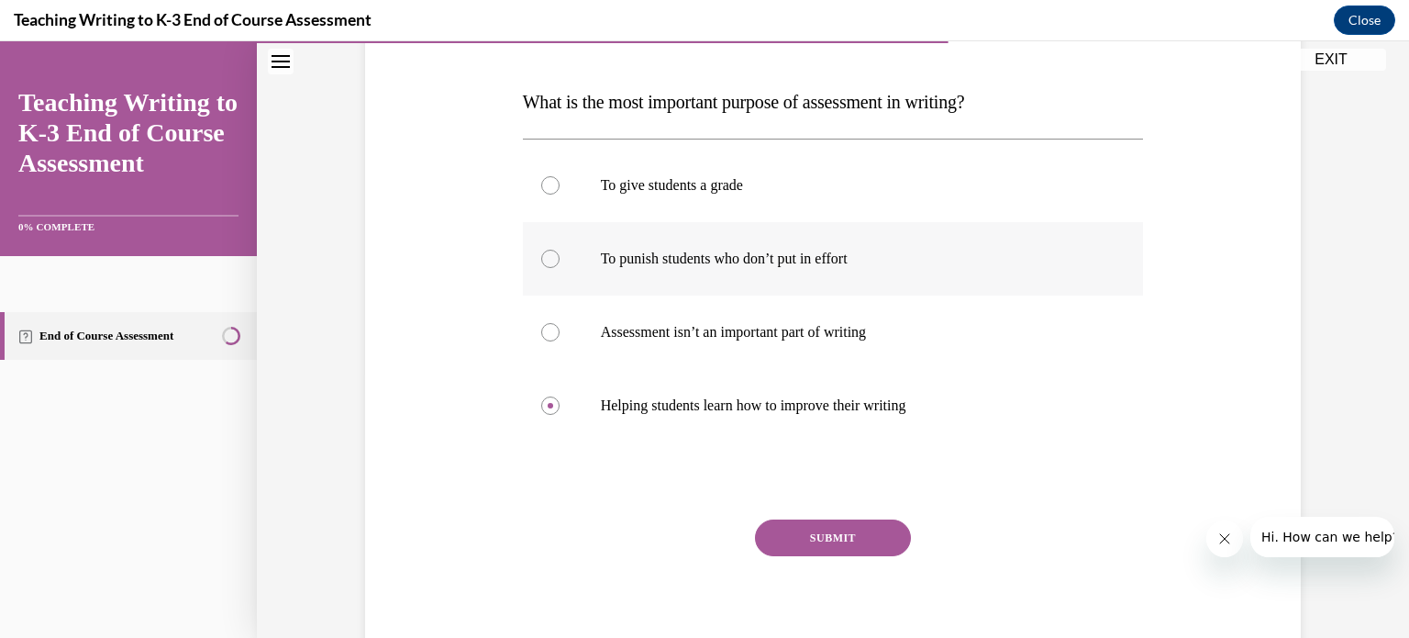
scroll to position [270, 0]
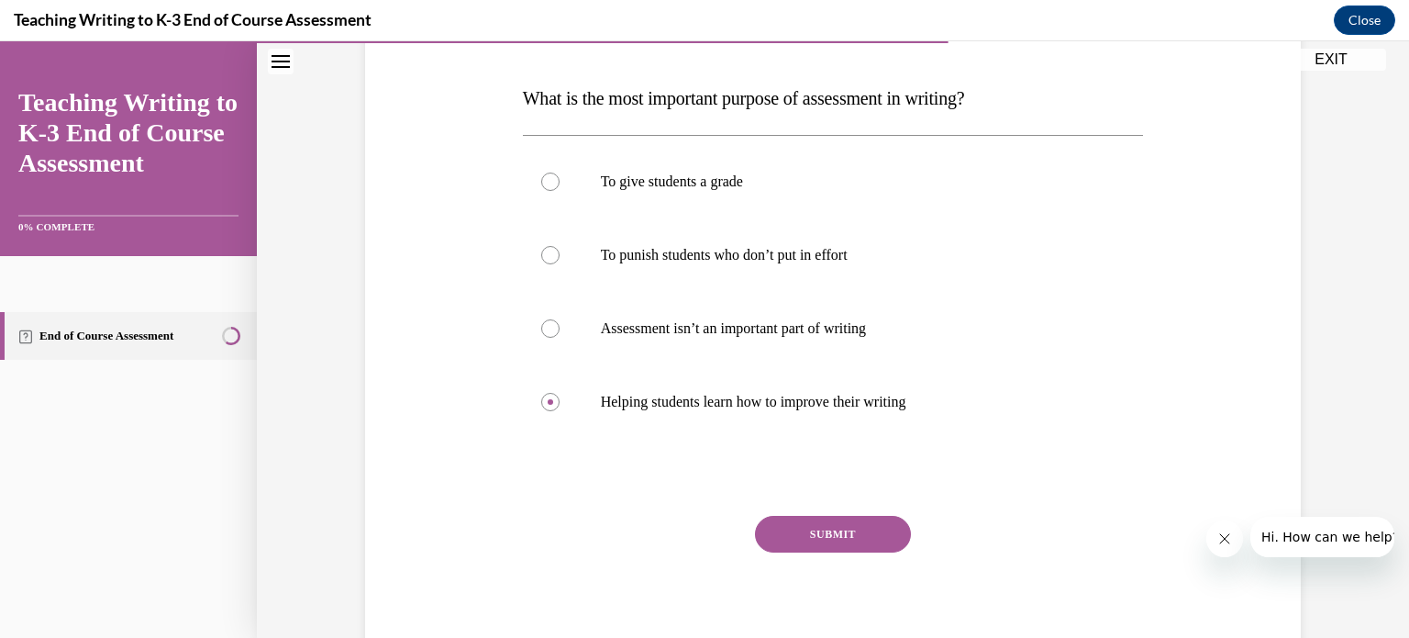
click at [840, 526] on button "SUBMIT" at bounding box center [833, 534] width 156 height 37
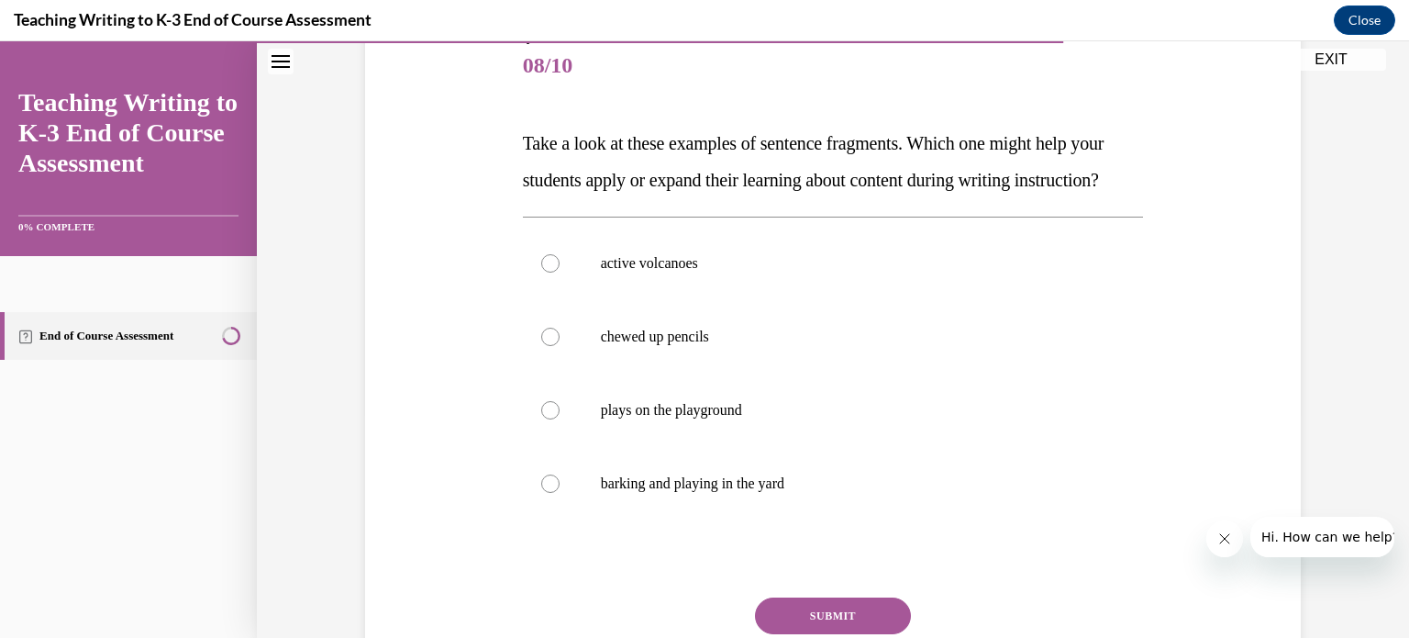
scroll to position [231, 0]
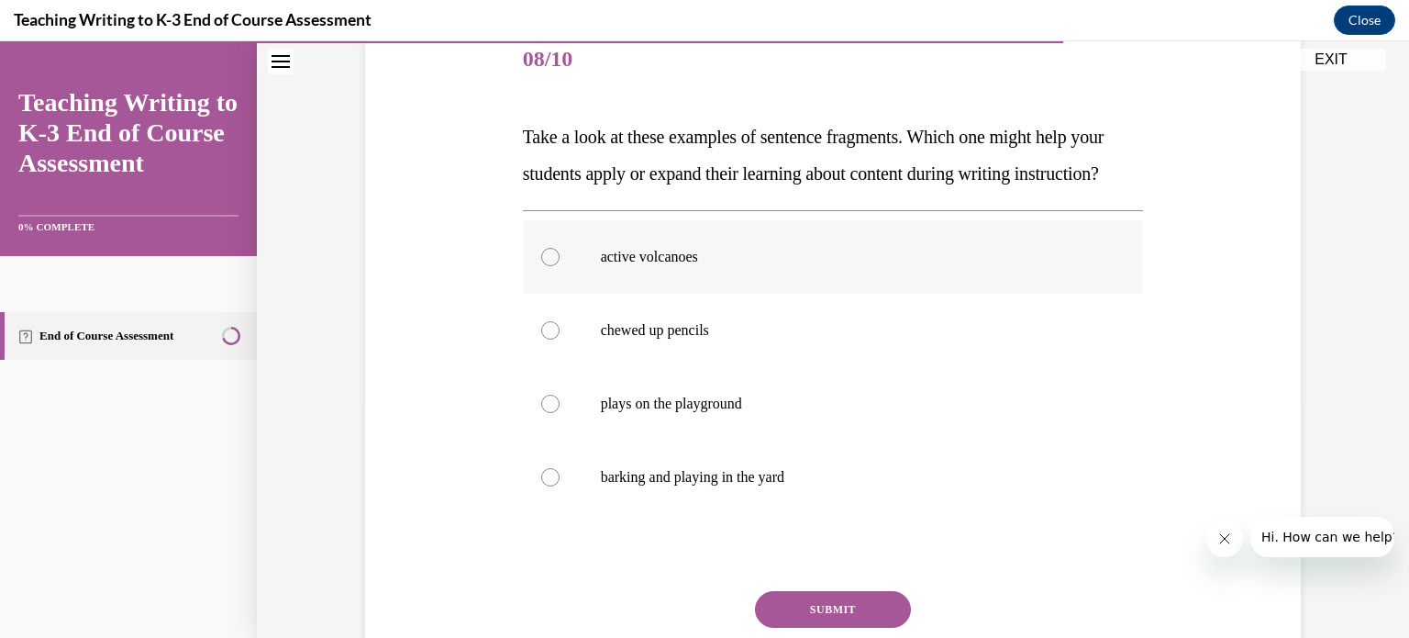
click at [604, 266] on p "active volcanoes" at bounding box center [849, 257] width 497 height 18
click at [560, 266] on input "active volcanoes" at bounding box center [550, 257] width 18 height 18
radio input "true"
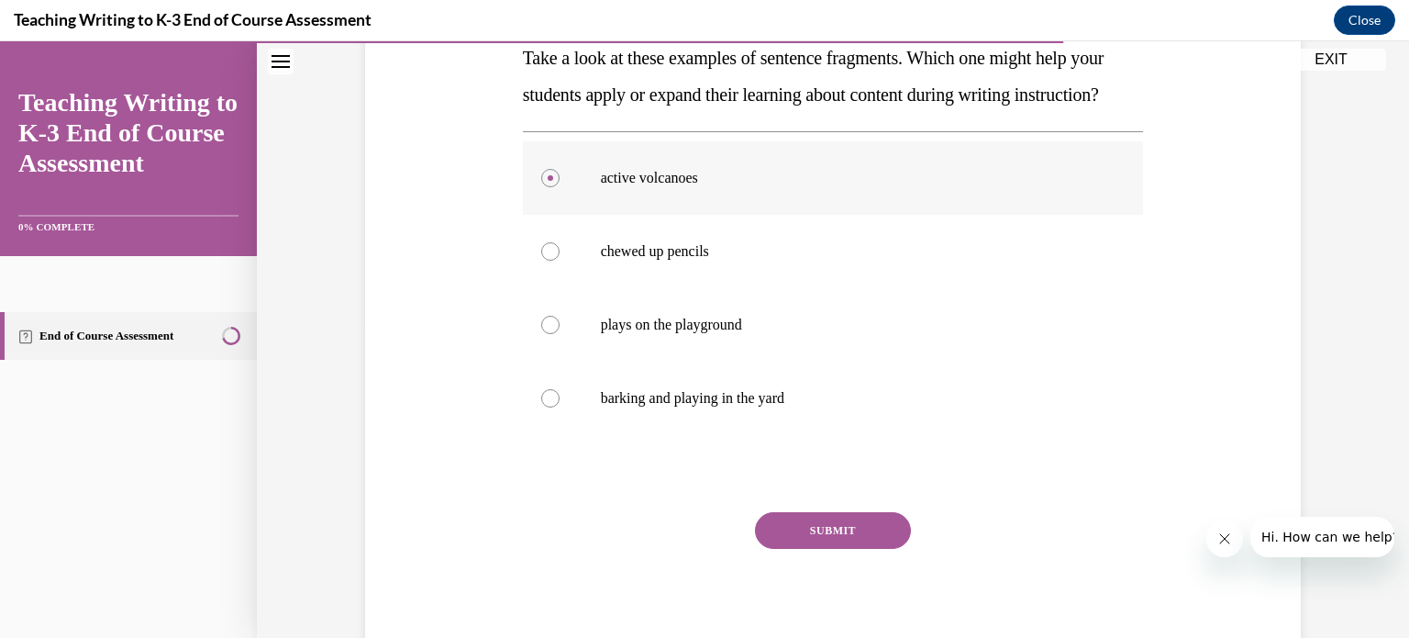
scroll to position [311, 0]
click at [866, 548] on button "SUBMIT" at bounding box center [833, 529] width 156 height 37
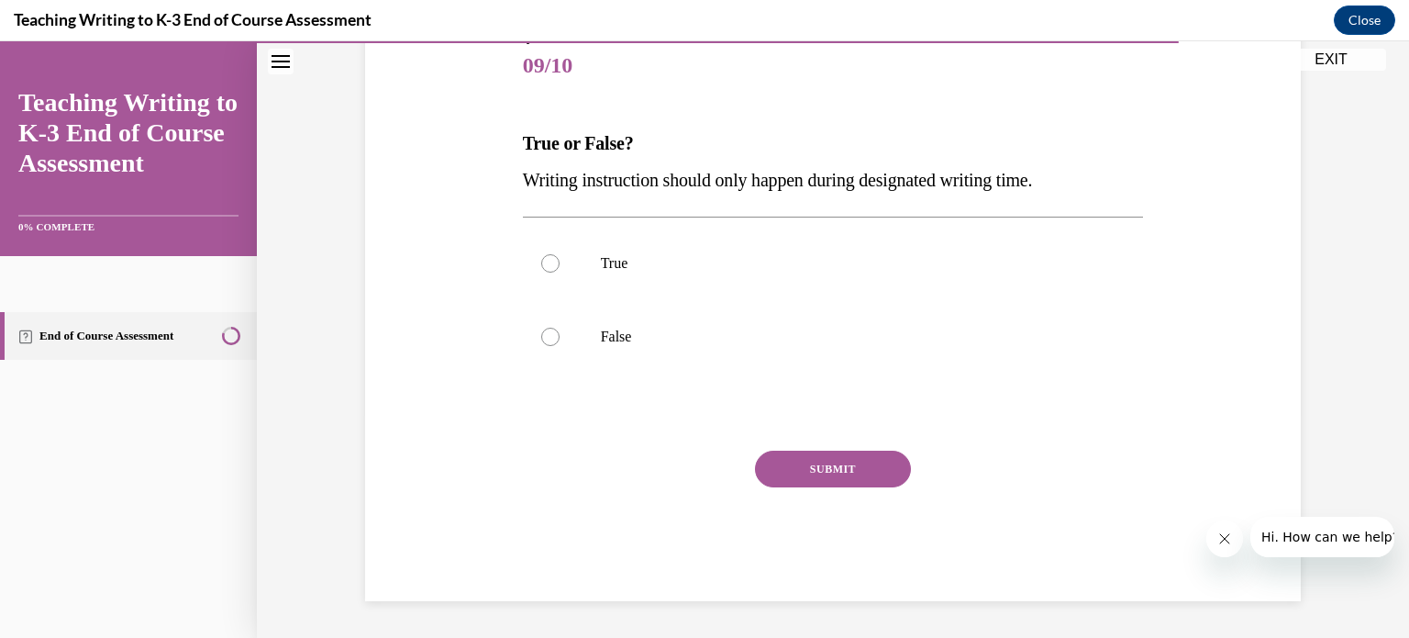
scroll to position [203, 0]
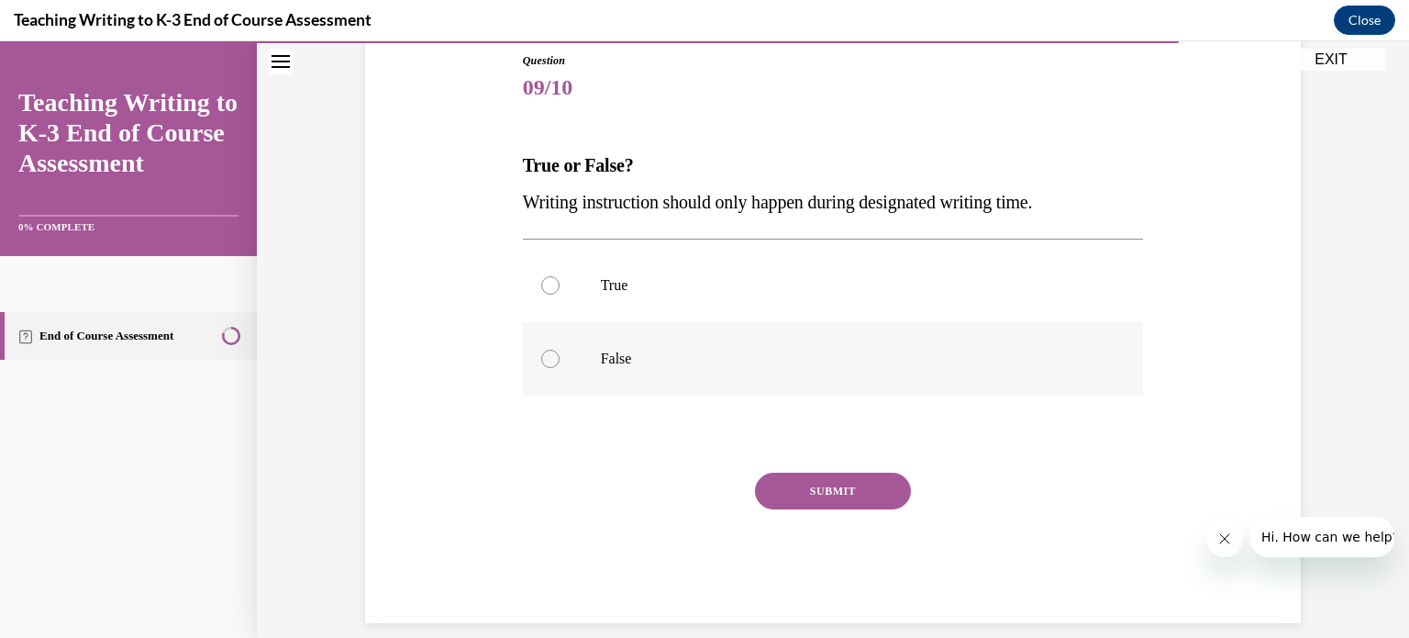
click at [573, 359] on label "False" at bounding box center [833, 358] width 621 height 73
click at [560, 359] on input "False" at bounding box center [550, 359] width 18 height 18
radio input "true"
click at [810, 497] on button "SUBMIT" at bounding box center [833, 491] width 156 height 37
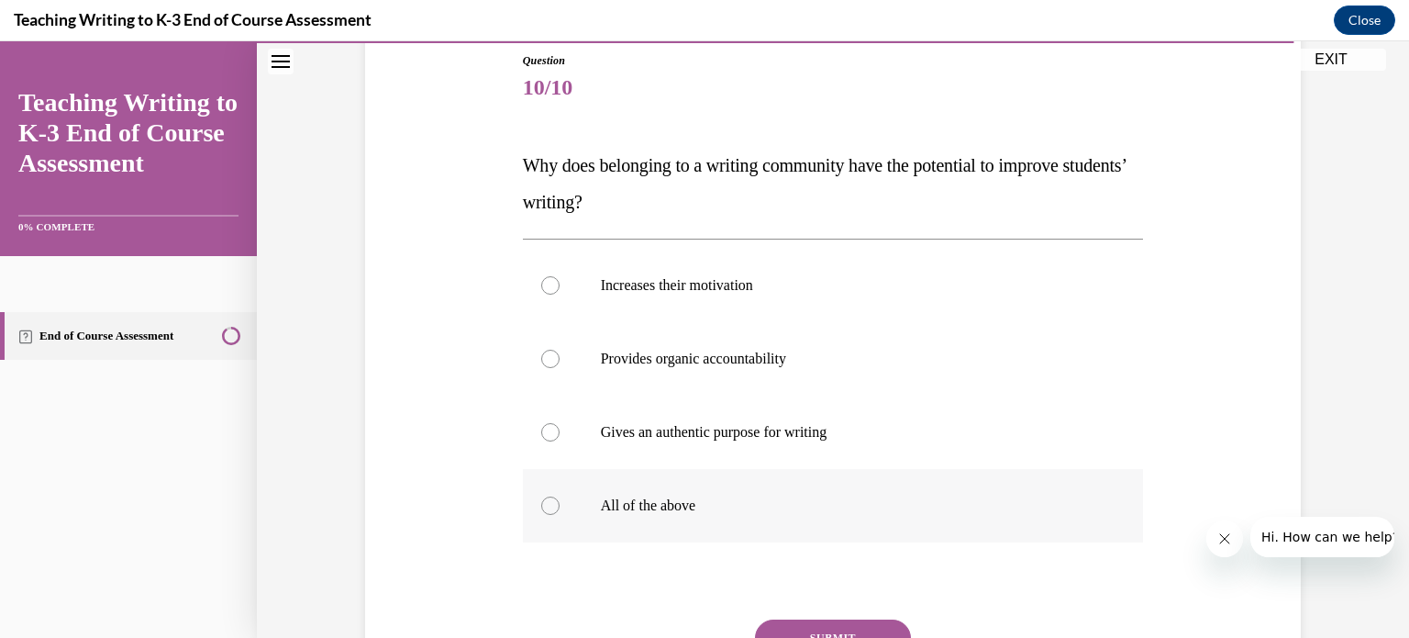
click at [615, 506] on p "All of the above" at bounding box center [849, 505] width 497 height 18
click at [560, 506] on input "All of the above" at bounding box center [550, 505] width 18 height 18
radio input "true"
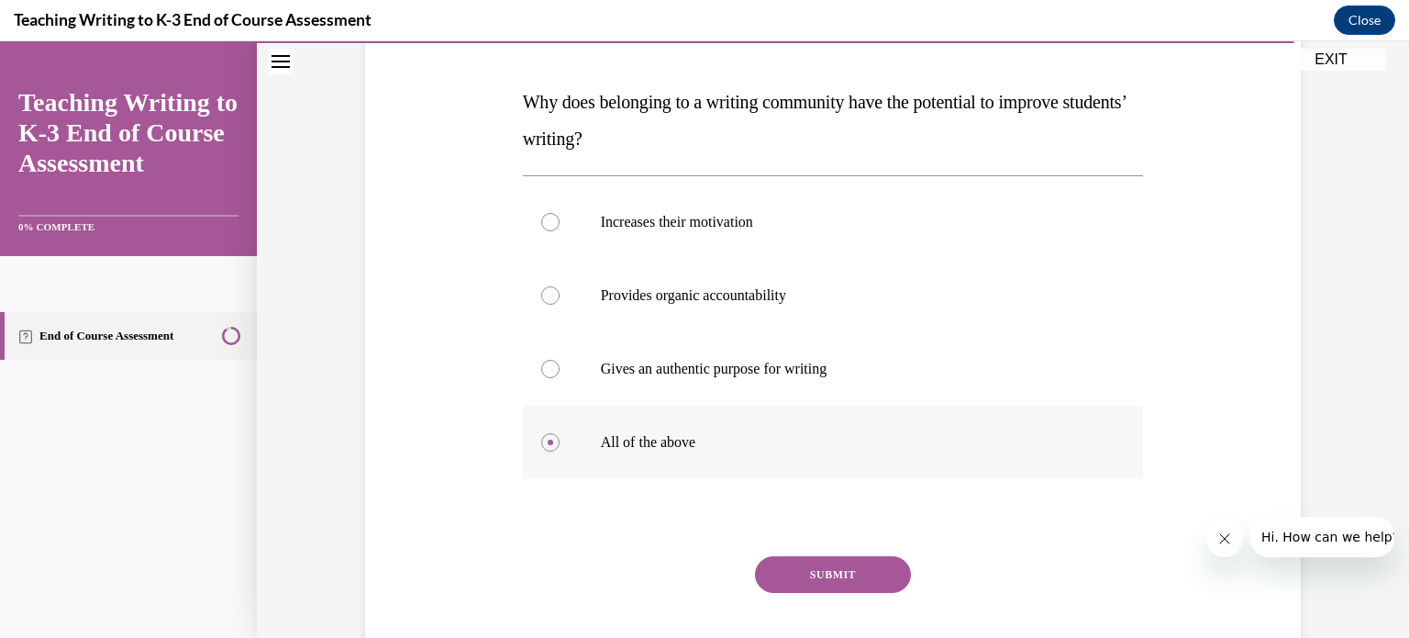
scroll to position [268, 0]
click at [828, 569] on button "SUBMIT" at bounding box center [833, 572] width 156 height 37
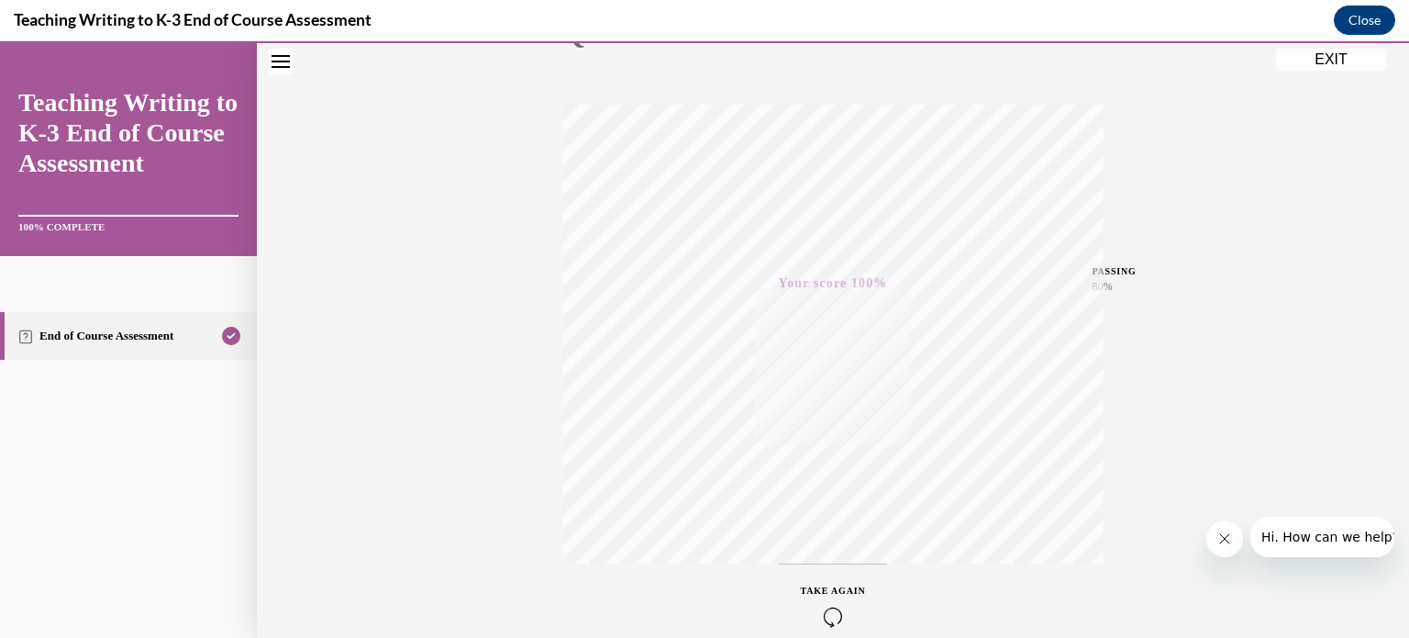
scroll to position [343, 0]
click at [1337, 64] on button "EXIT" at bounding box center [1331, 60] width 110 height 22
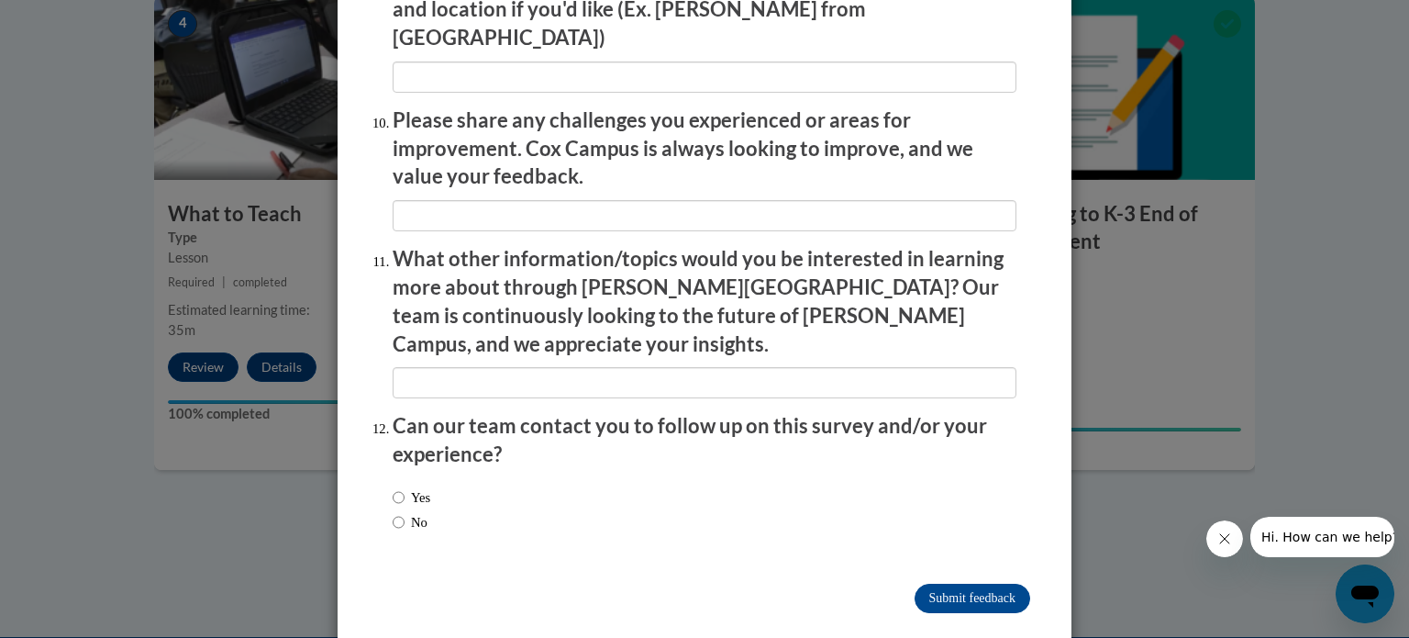
scroll to position [0, 0]
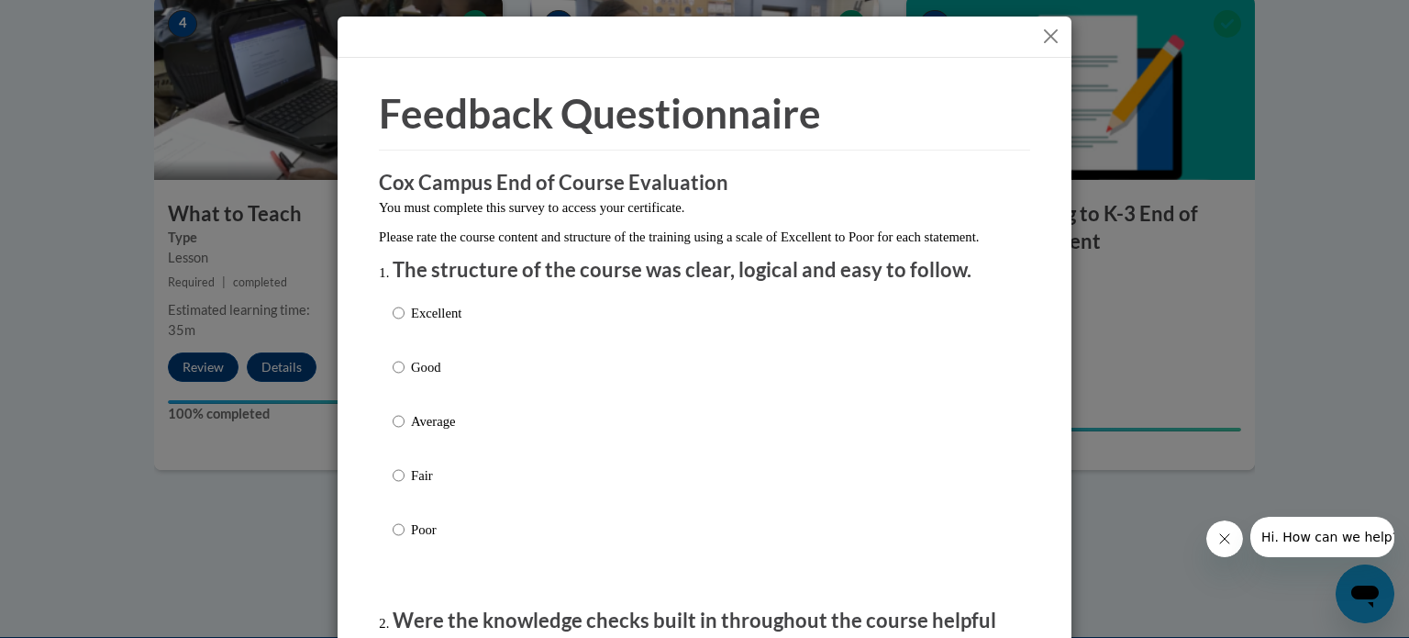
click at [1043, 39] on button "Close" at bounding box center [1051, 36] width 23 height 23
